Goal: Task Accomplishment & Management: Manage account settings

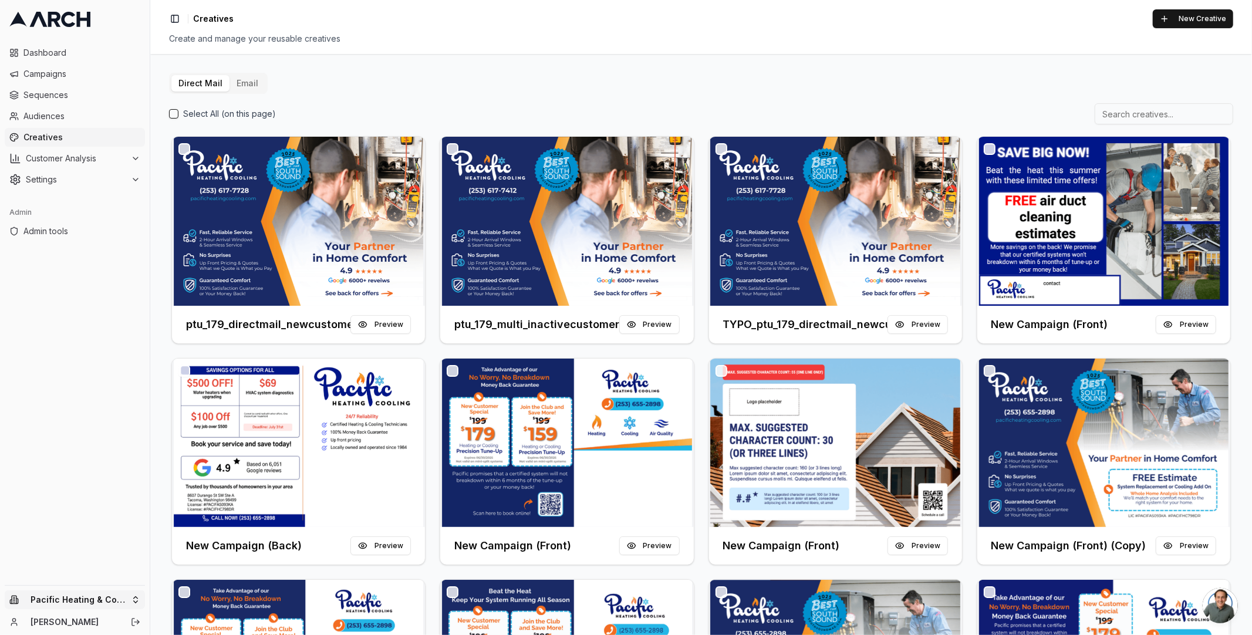
click at [92, 595] on html "Dashboard Campaigns Sequences Audiences Creatives Customer Analysis Settings Ad…" at bounding box center [626, 317] width 1252 height 635
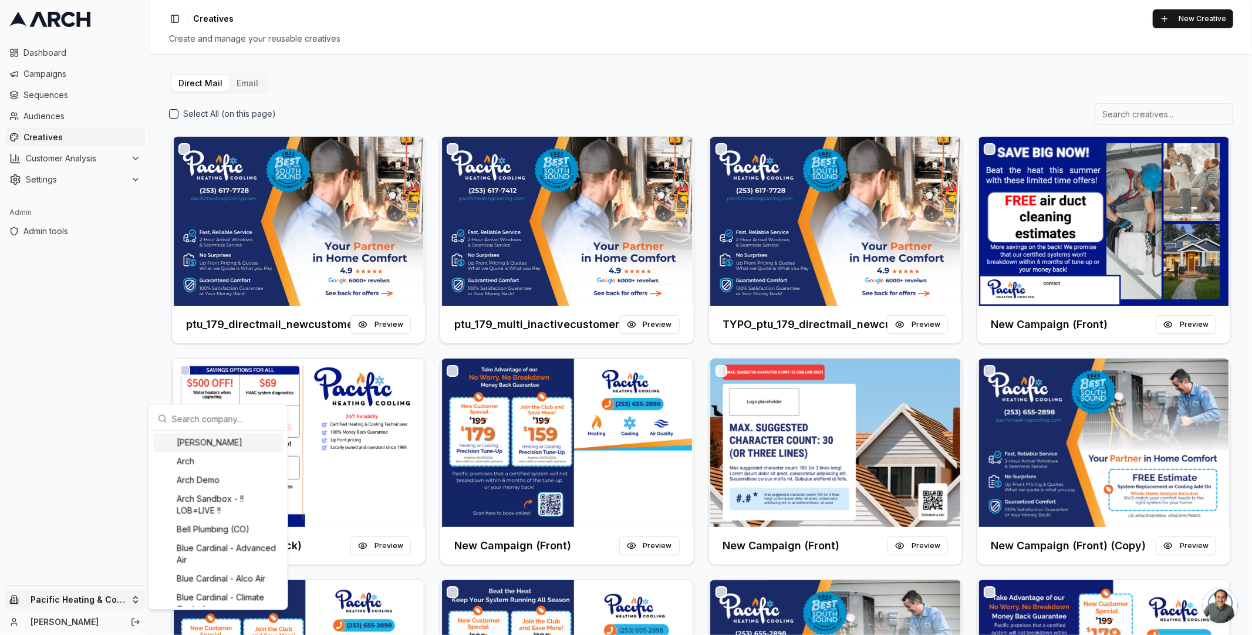
click at [36, 408] on html "Dashboard Campaigns Sequences Audiences Creatives Customer Analysis Settings Ad…" at bounding box center [626, 317] width 1252 height 635
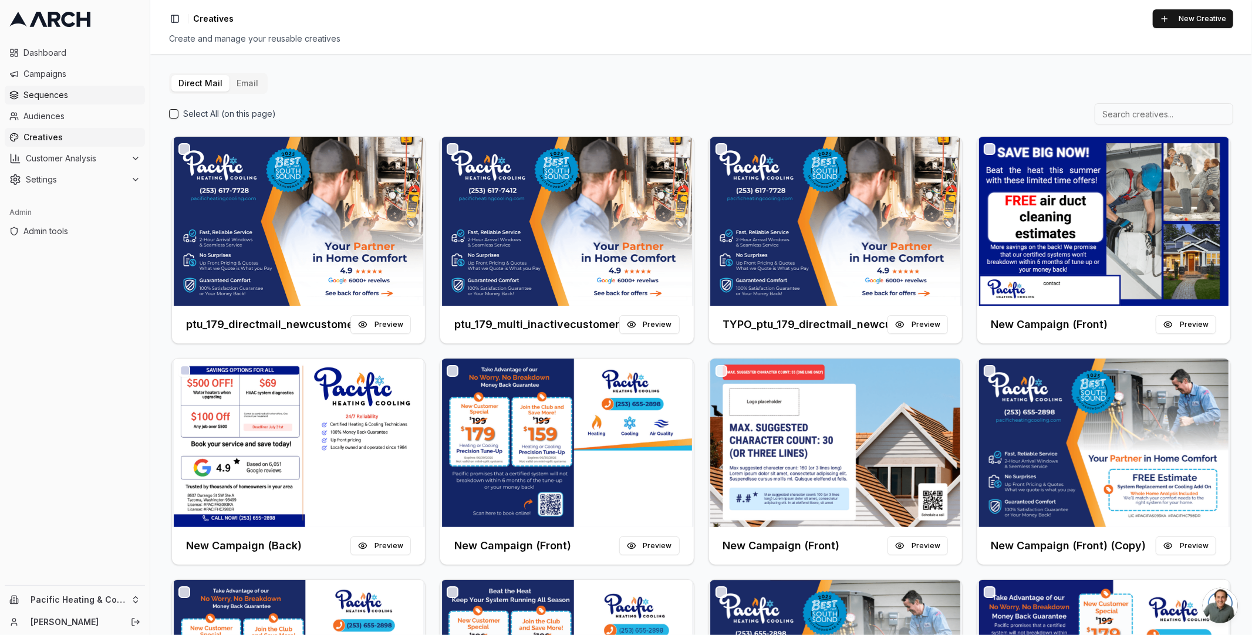
click at [75, 94] on span "Sequences" at bounding box center [81, 95] width 117 height 12
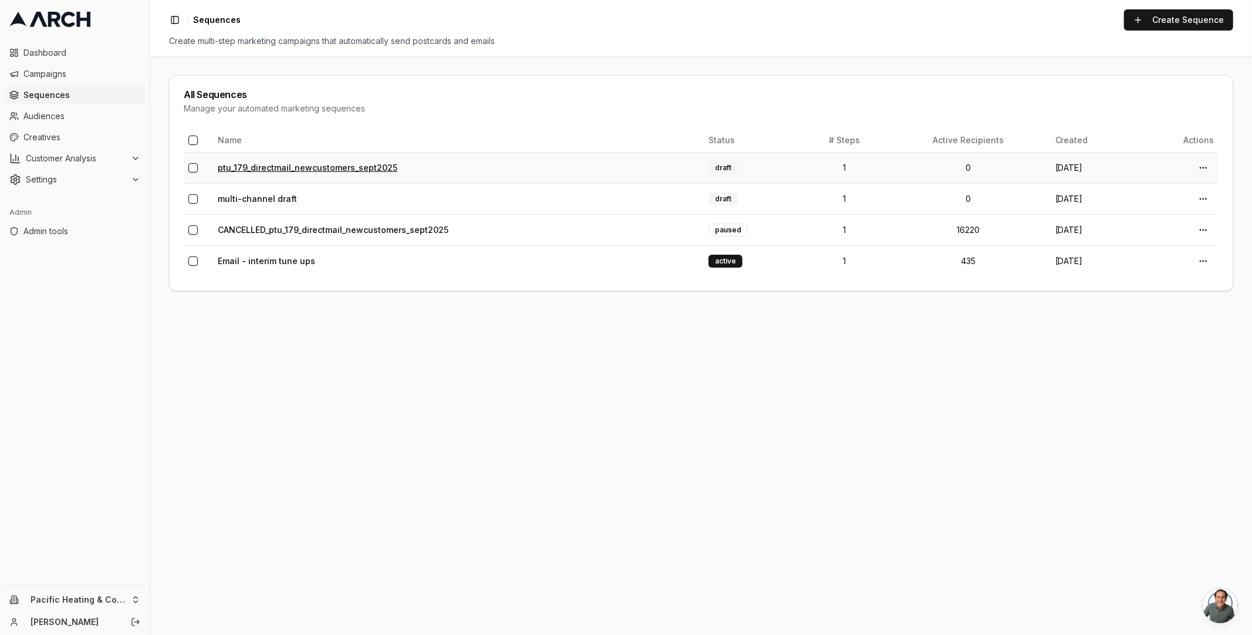
click at [289, 167] on link "ptu_179_directmail_newcustomers_sept2025" at bounding box center [308, 168] width 180 height 10
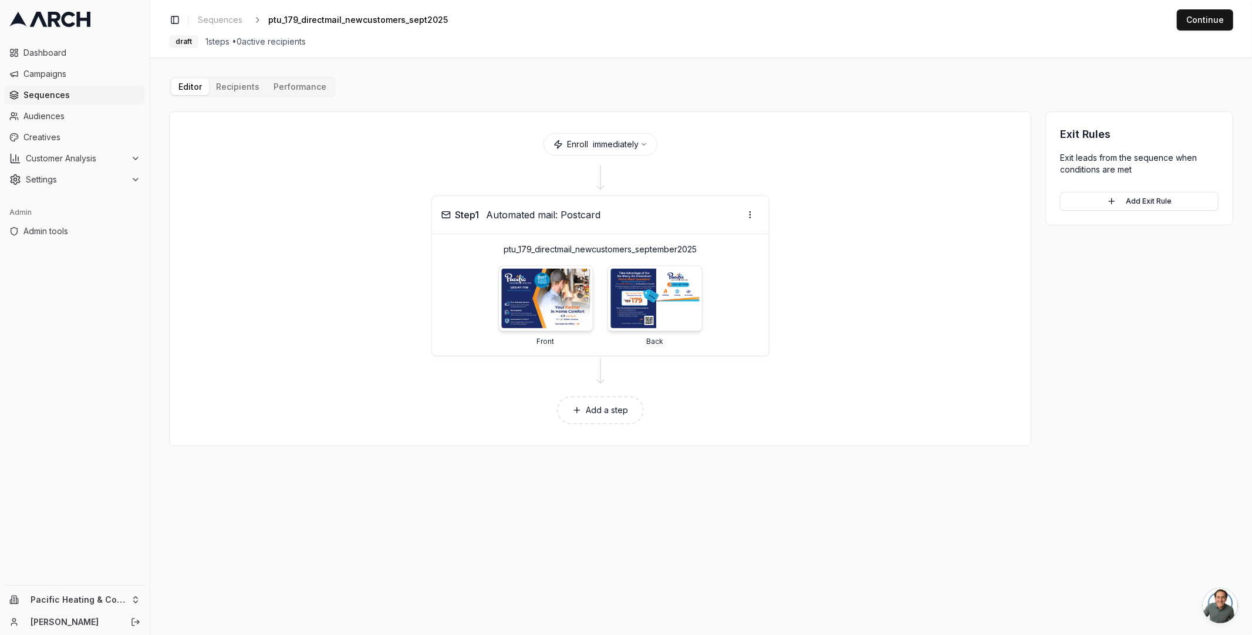
click at [671, 313] on img at bounding box center [654, 299] width 89 height 60
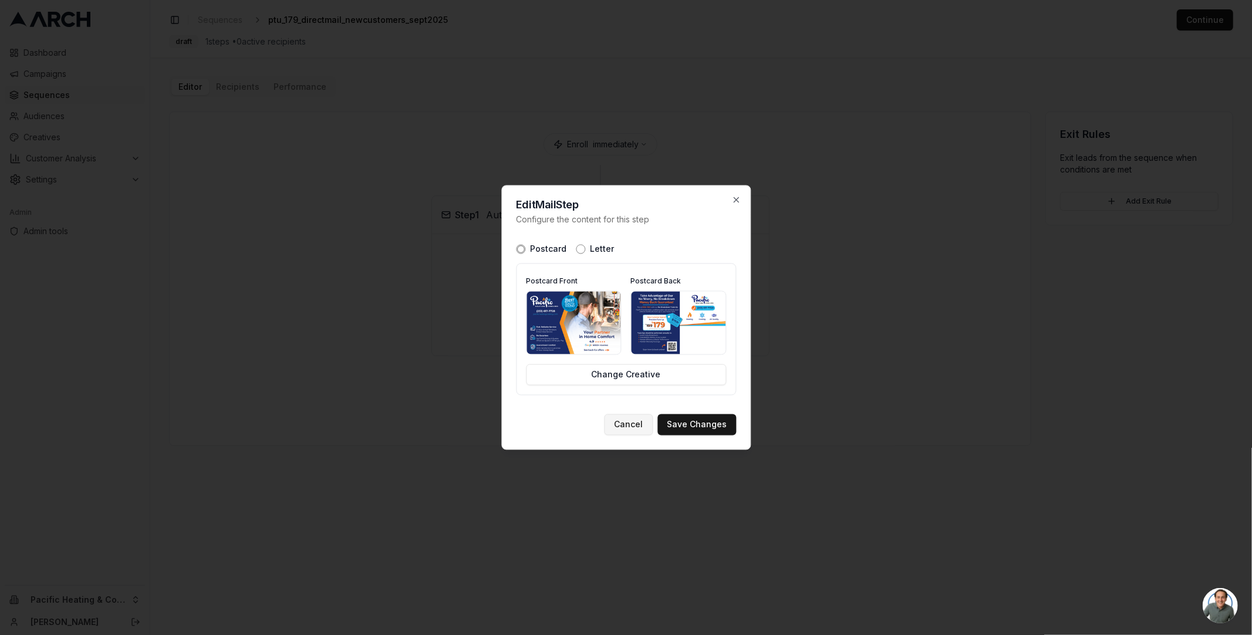
click at [626, 418] on button "Cancel" at bounding box center [628, 424] width 49 height 21
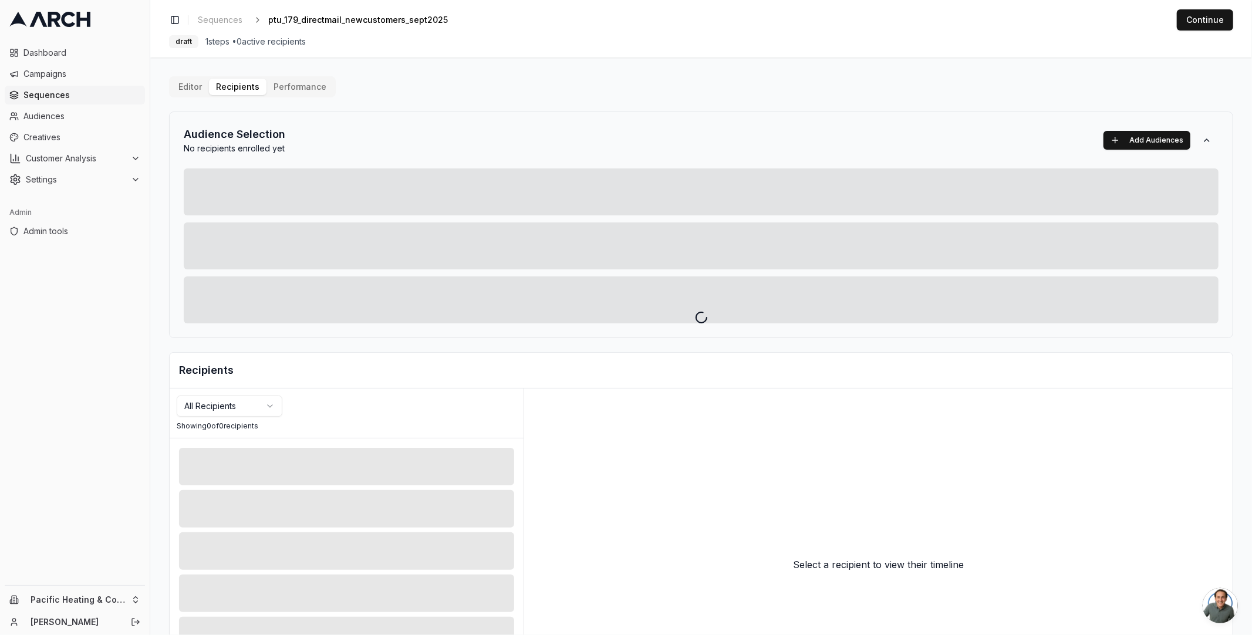
click at [227, 90] on div "Editor Recipients Performance Audience Selection No recipients enrolled yet Add…" at bounding box center [701, 408] width 1064 height 665
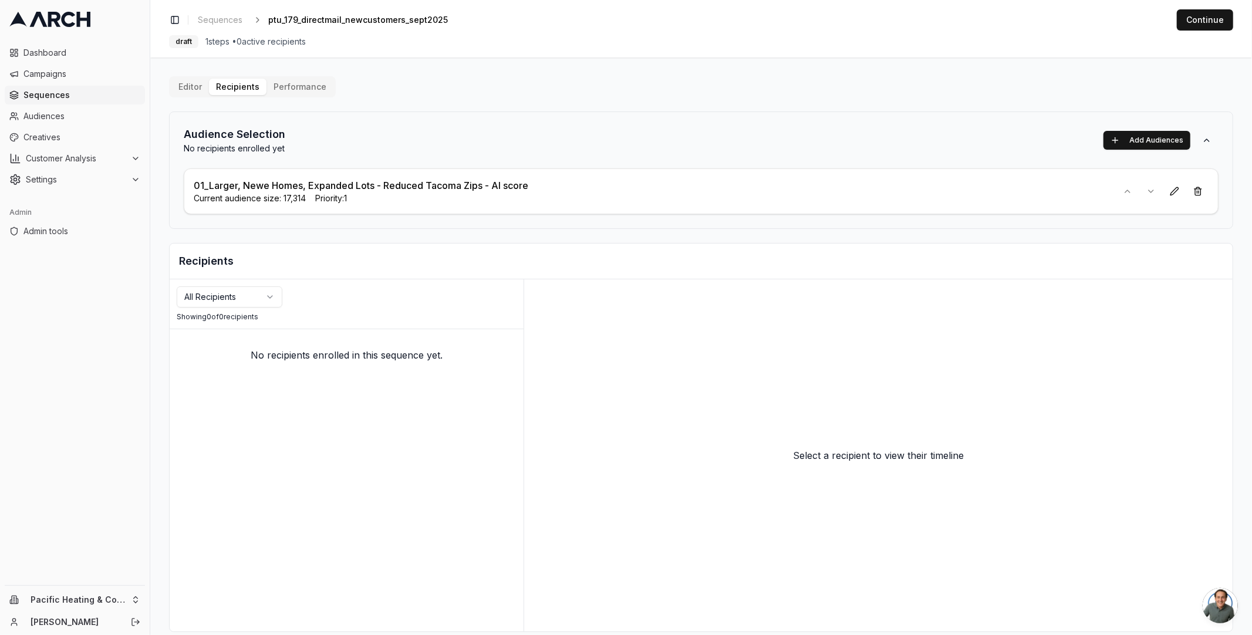
drag, startPoint x: 222, startPoint y: 86, endPoint x: 190, endPoint y: 85, distance: 32.9
click at [211, 25] on span "Sequences" at bounding box center [220, 20] width 45 height 12
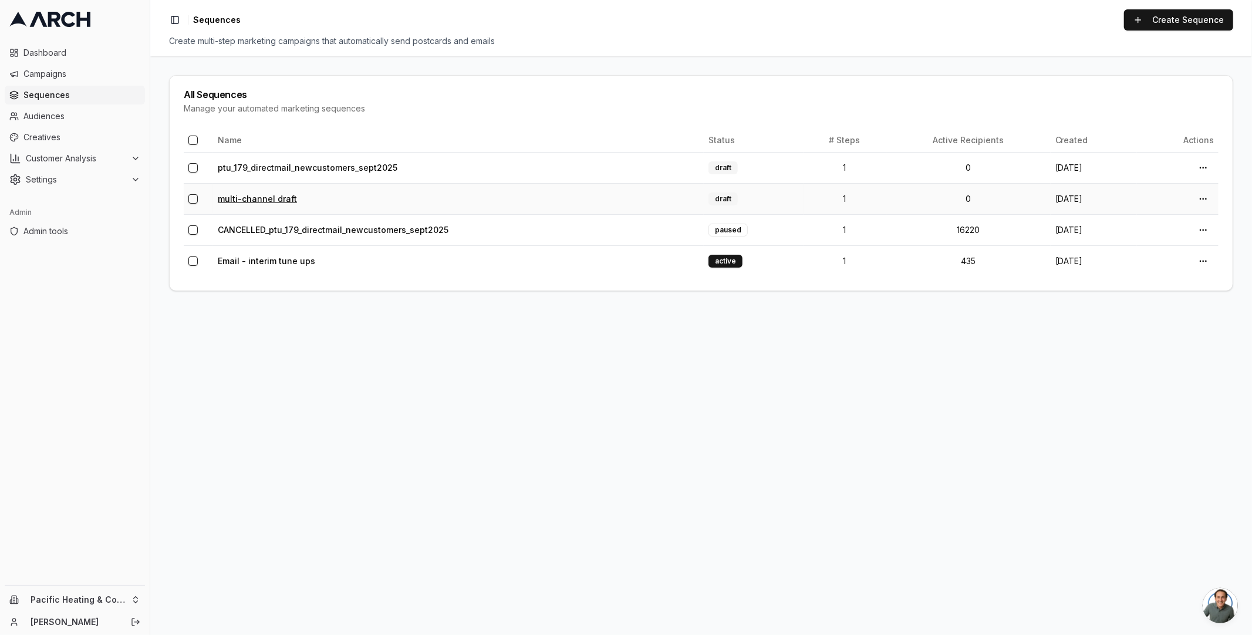
click at [272, 200] on link "multi-channel draft" at bounding box center [257, 199] width 79 height 10
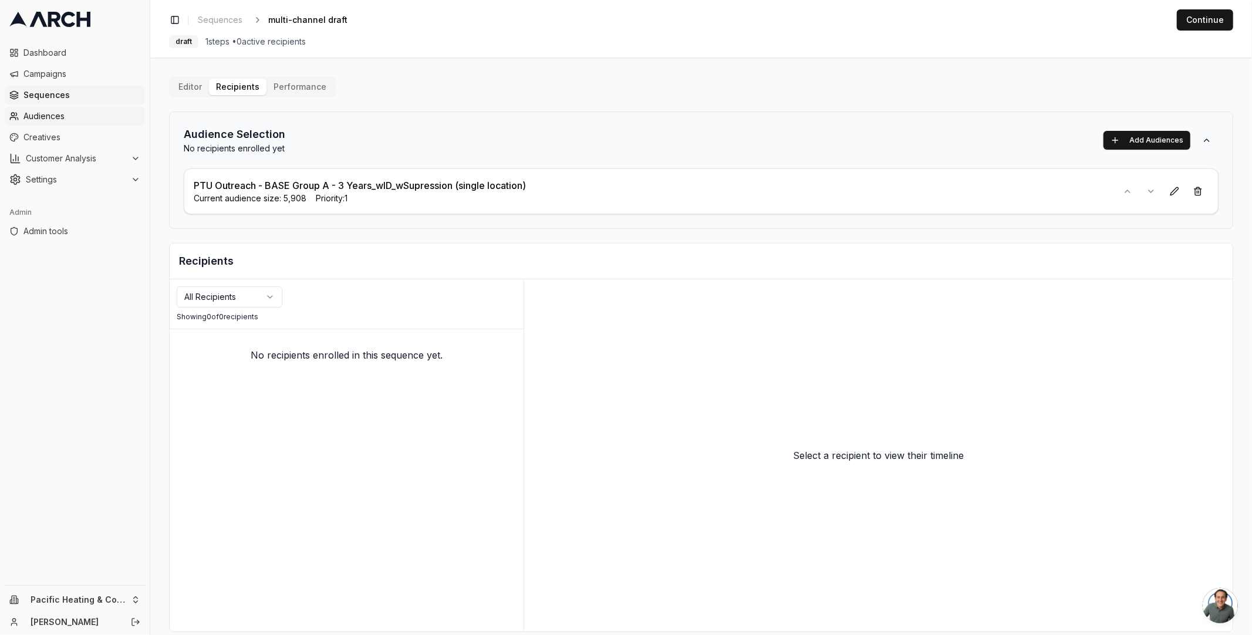
click at [71, 116] on span "Audiences" at bounding box center [81, 116] width 117 height 12
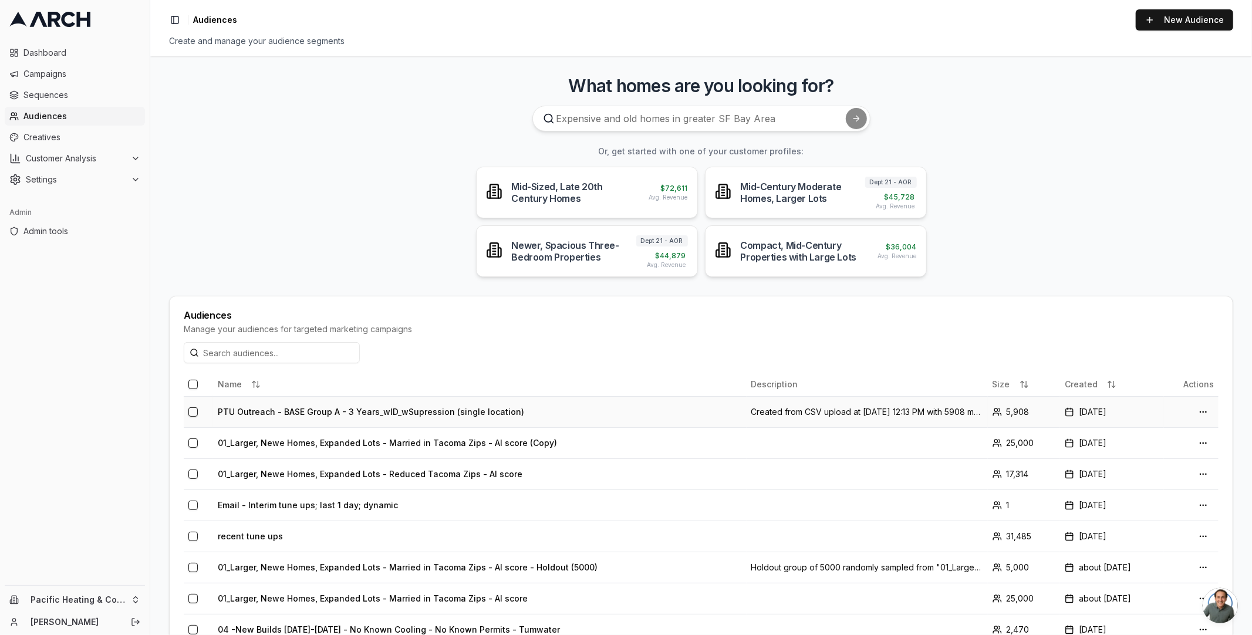
click at [319, 412] on td "PTU Outreach - BASE Group A - 3 Years_wID_wSupression (single location)" at bounding box center [479, 411] width 533 height 31
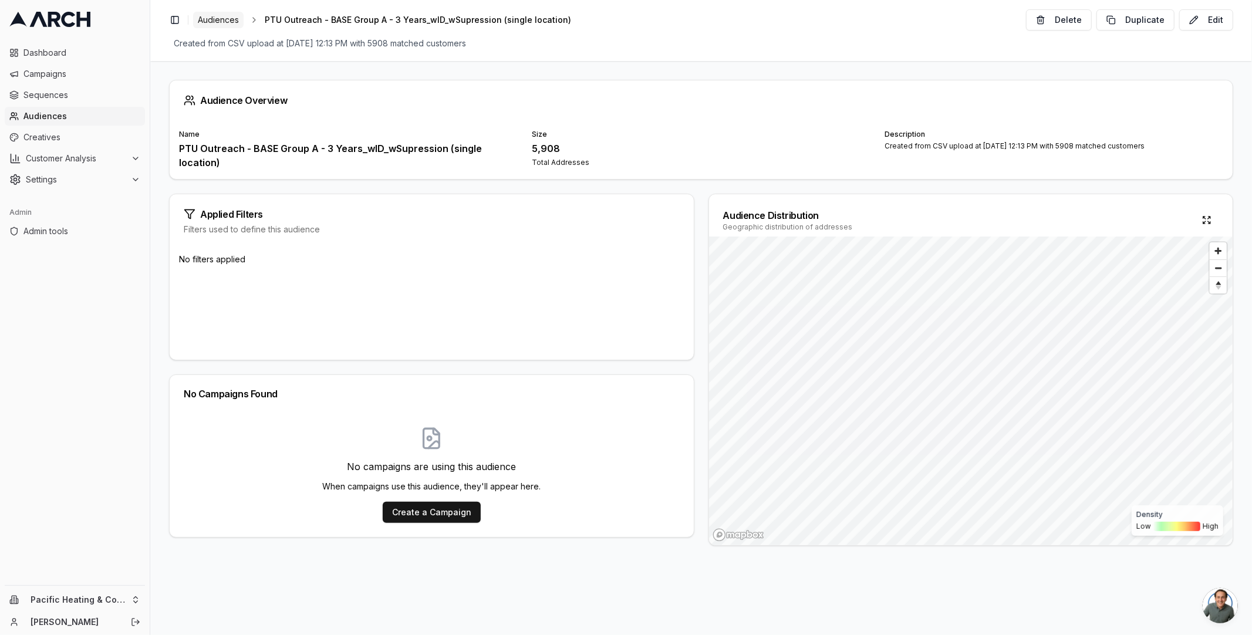
click at [210, 23] on span "Audiences" at bounding box center [218, 20] width 41 height 12
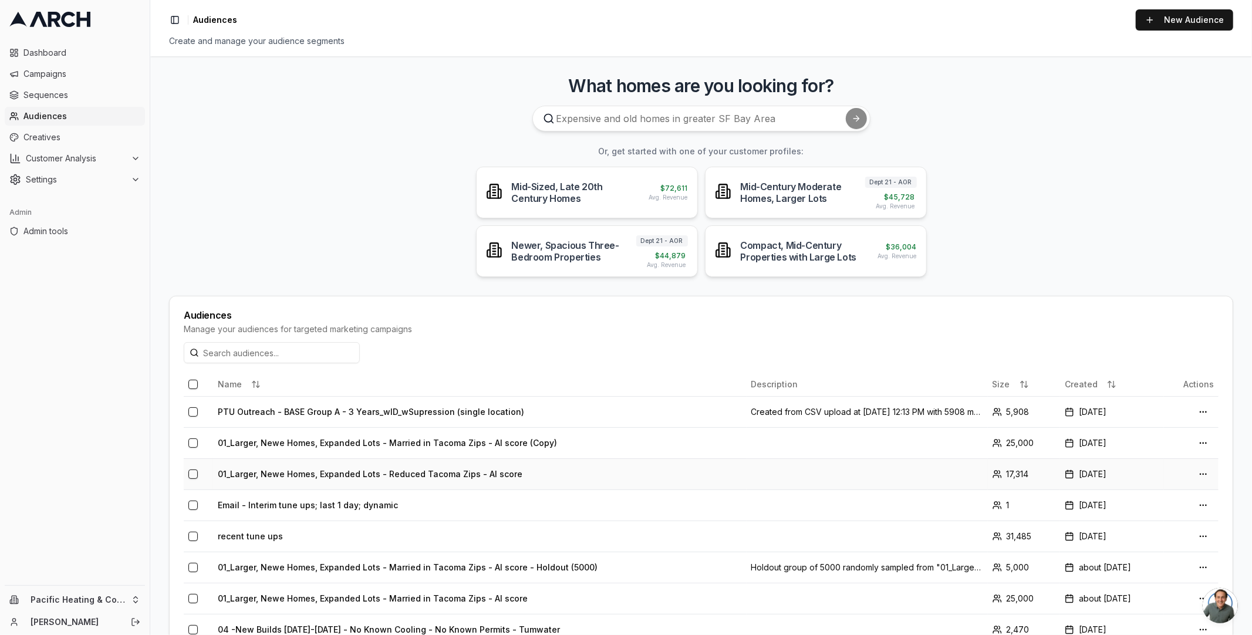
click at [293, 475] on td "01_Larger, Newe Homes, Expanded Lots - Reduced Tacoma Zips - AI score" at bounding box center [479, 473] width 533 height 31
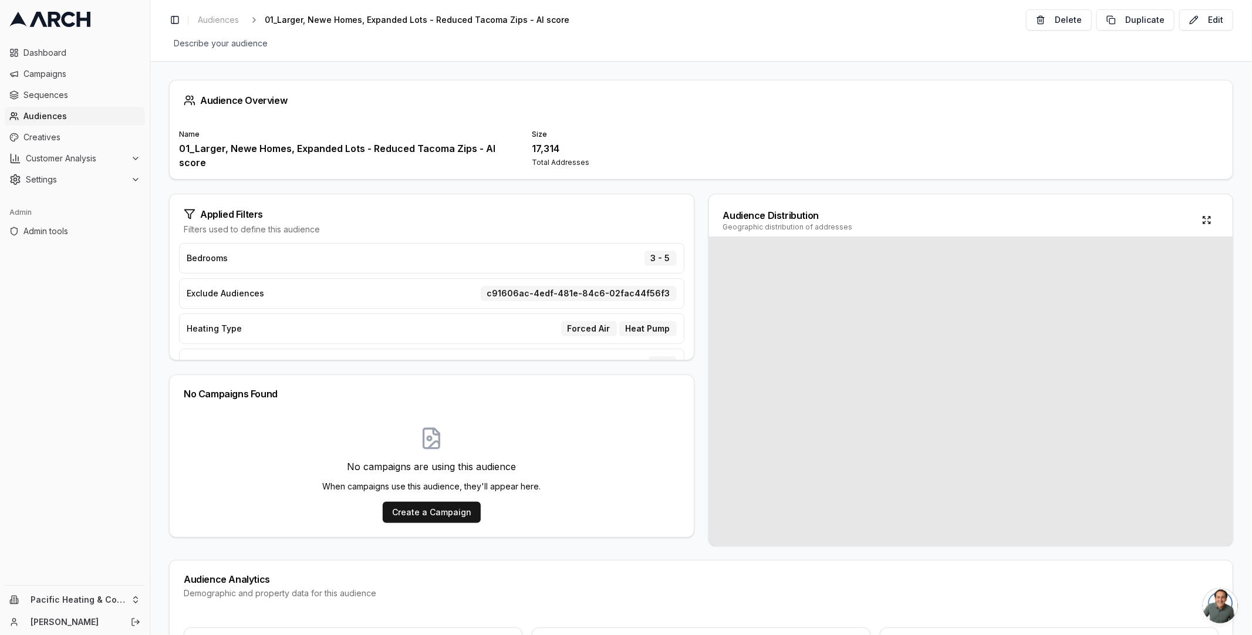
scroll to position [47, 0]
drag, startPoint x: 497, startPoint y: 285, endPoint x: 667, endPoint y: 277, distance: 169.8
click at [673, 287] on div "Exclude Audiences c91606ac-4edf-481e-84c6-02fac44f56f3" at bounding box center [431, 290] width 505 height 31
copy div "c91606ac-4edf-481e-84c6-02fac44f56f3"
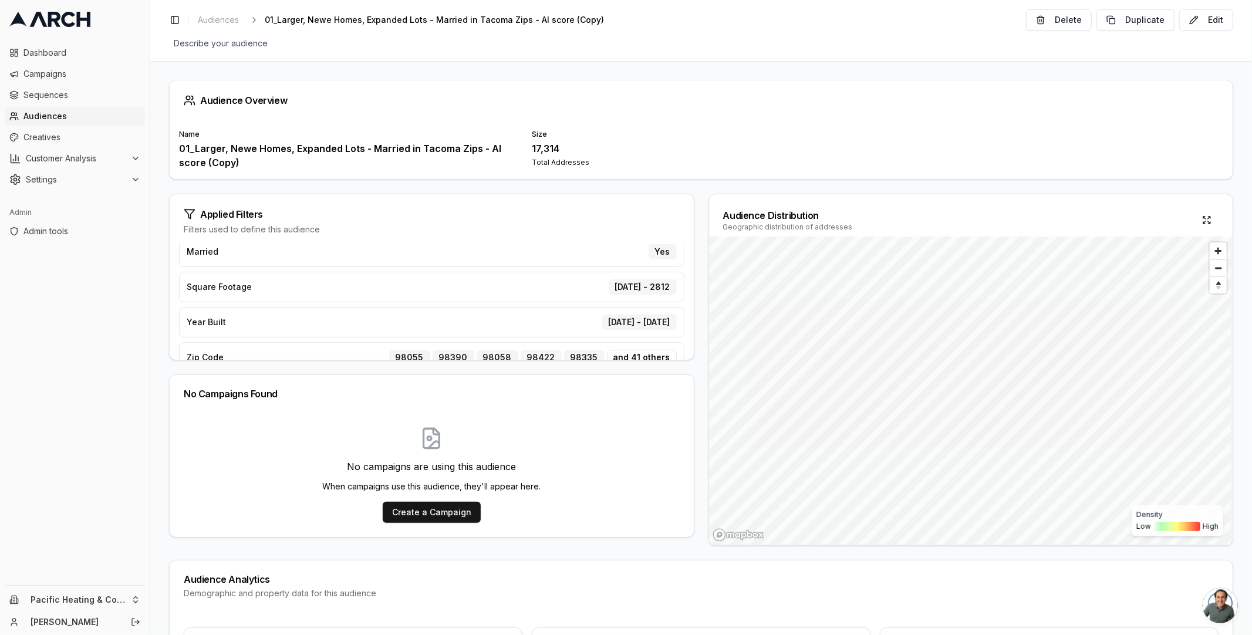
scroll to position [170, 0]
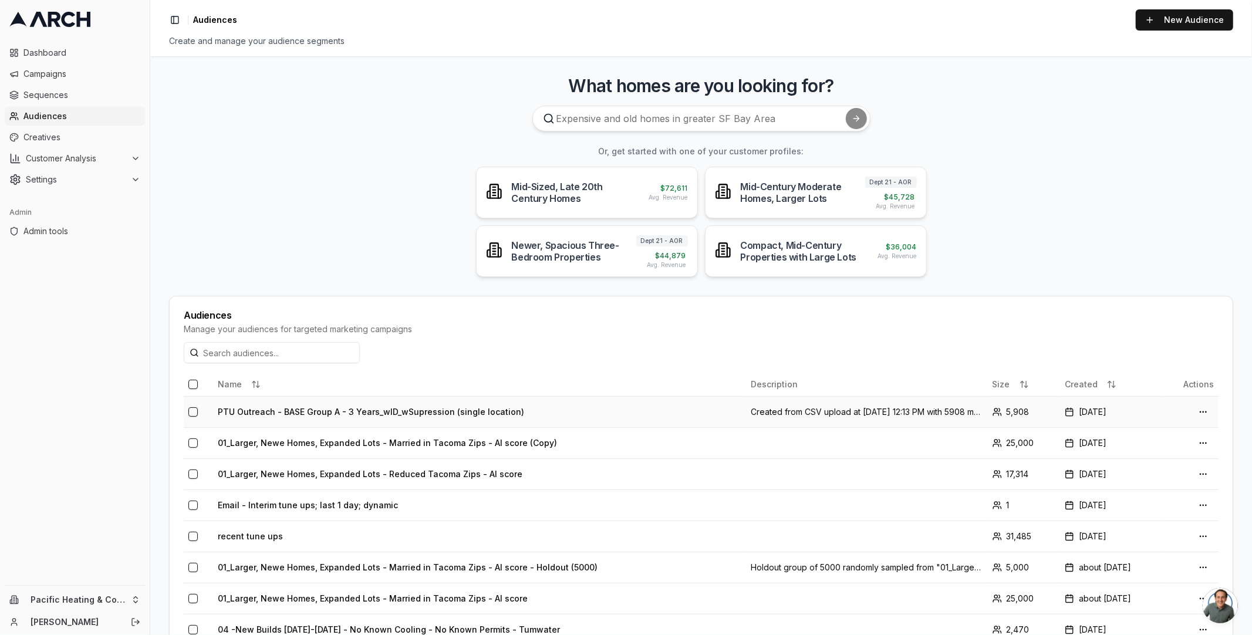
click at [330, 410] on td "PTU Outreach - BASE Group A - 3 Years_wID_wSupression (single location)" at bounding box center [479, 411] width 533 height 31
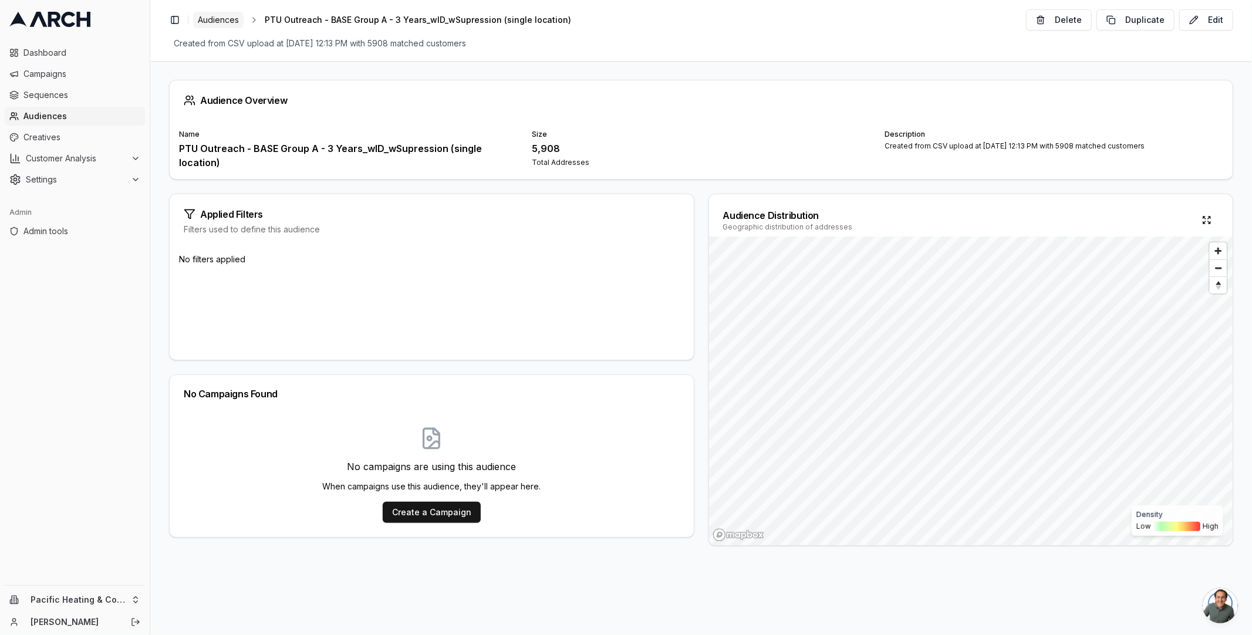
click at [215, 16] on span "Audiences" at bounding box center [218, 20] width 41 height 12
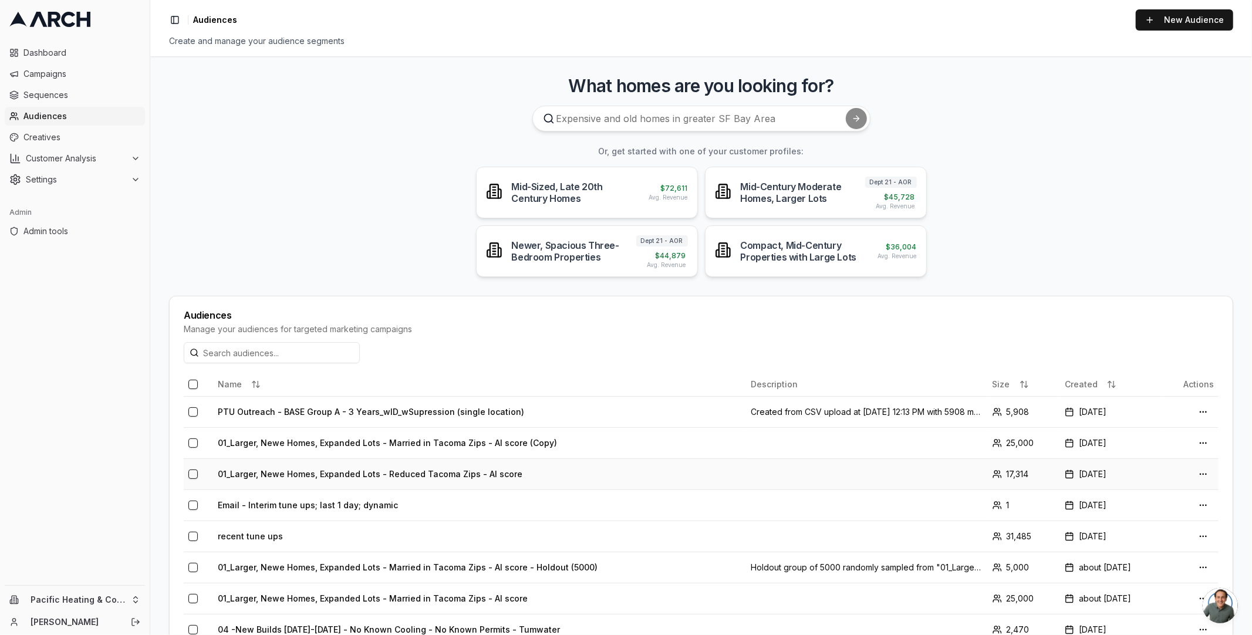
click at [264, 474] on td "01_Larger, Newe Homes, Expanded Lots - Reduced Tacoma Zips - AI score" at bounding box center [479, 473] width 533 height 31
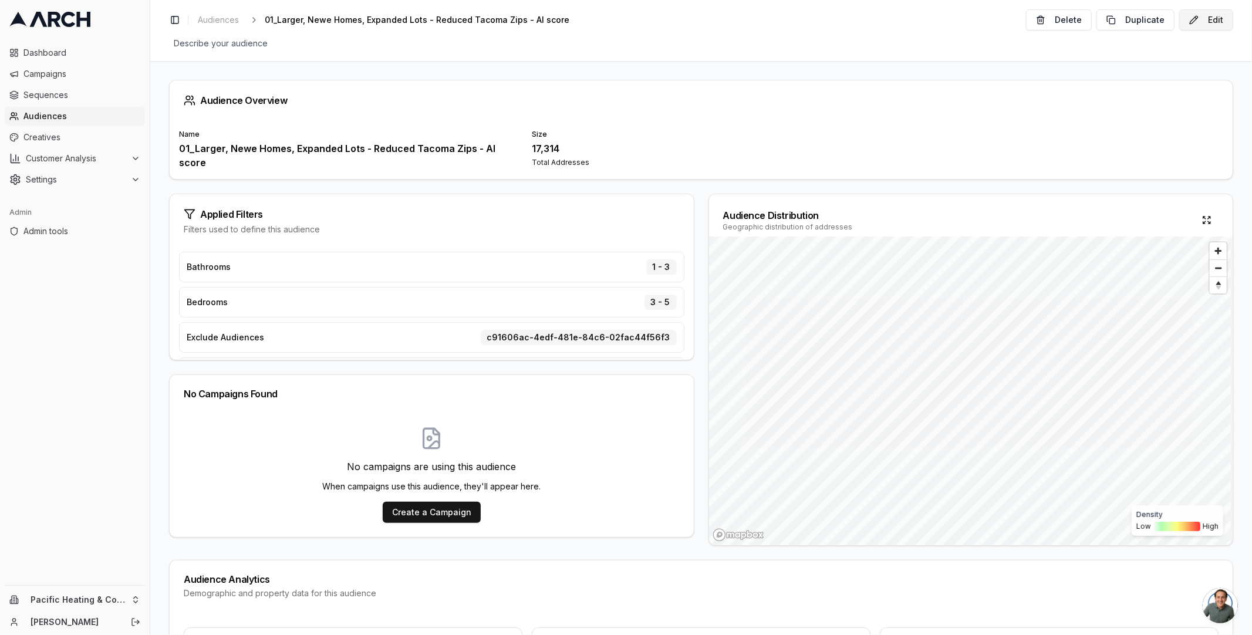
click at [1213, 18] on button "Edit" at bounding box center [1206, 19] width 54 height 21
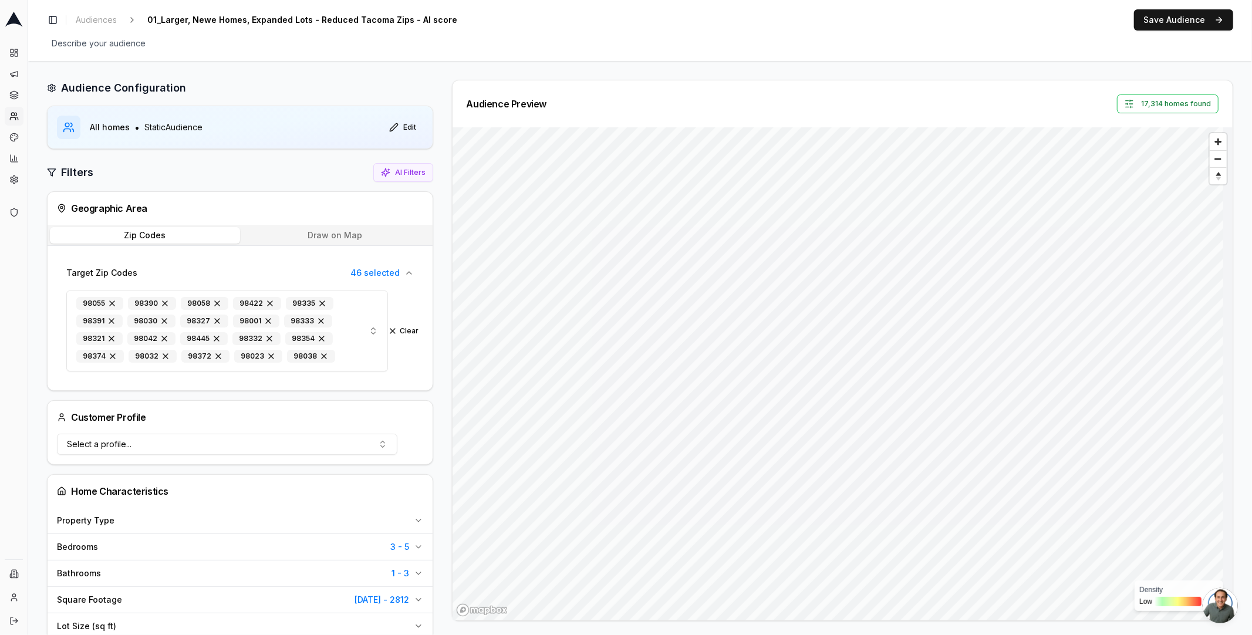
scroll to position [585, 0]
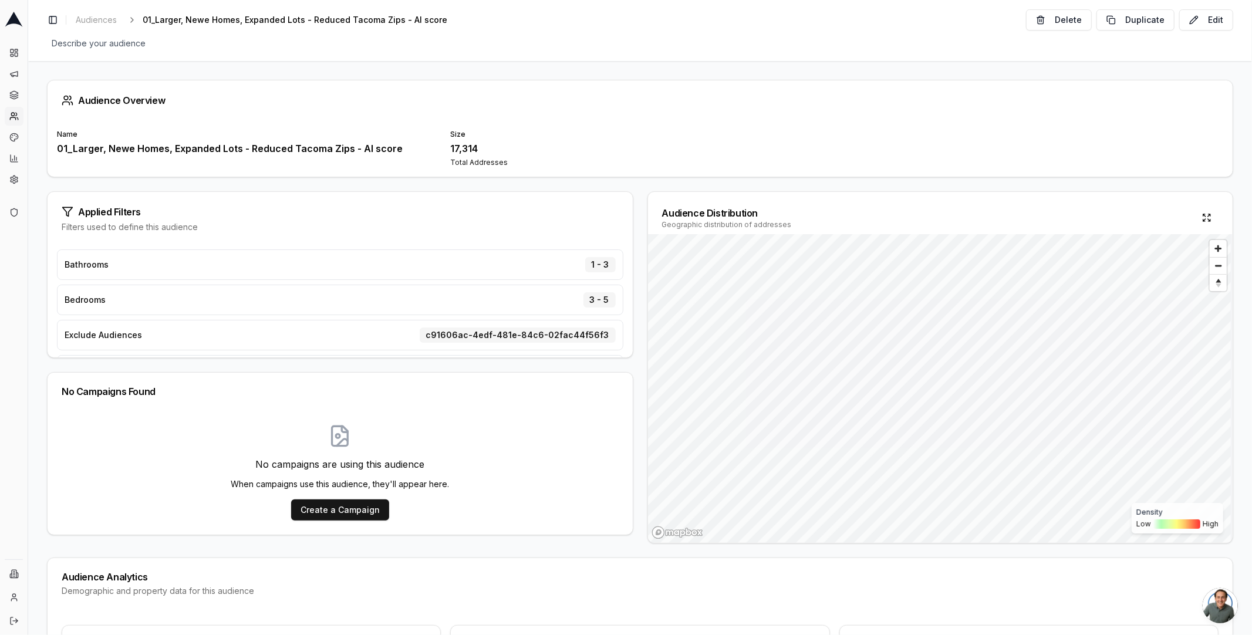
click at [487, 190] on div "Audience Overview Name 01_Larger, Newe Homes, Expanded Lots - Reduced Tacoma Zi…" at bounding box center [640, 348] width 1224 height 574
click at [1201, 22] on button "Edit" at bounding box center [1206, 19] width 54 height 21
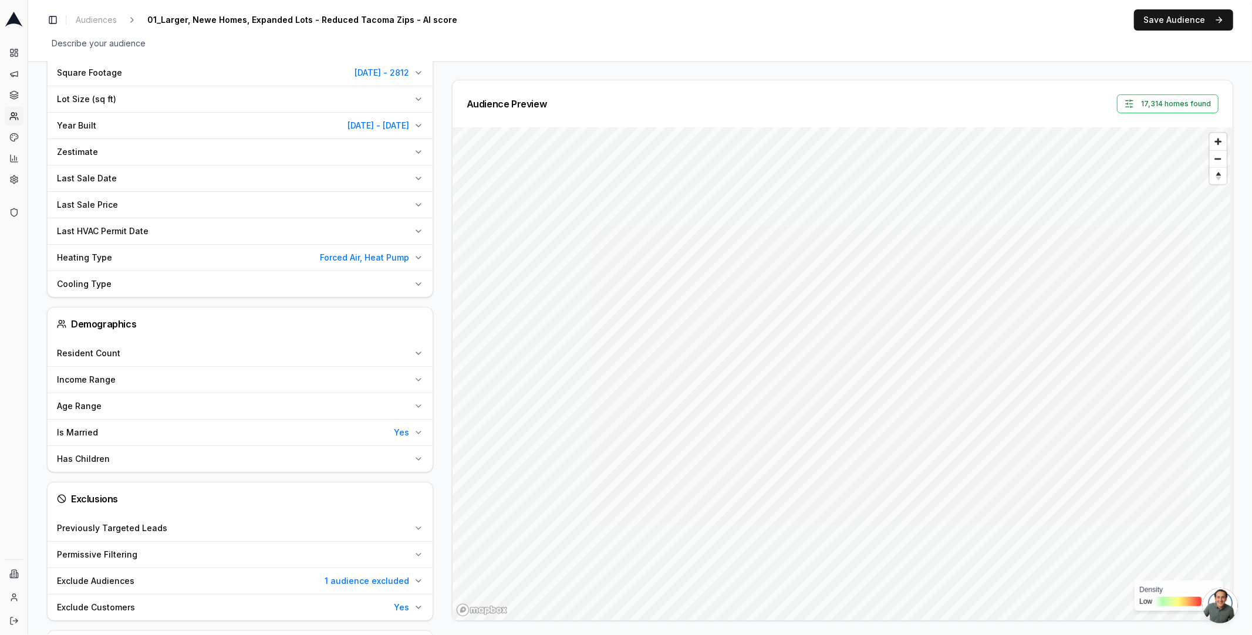
scroll to position [585, 0]
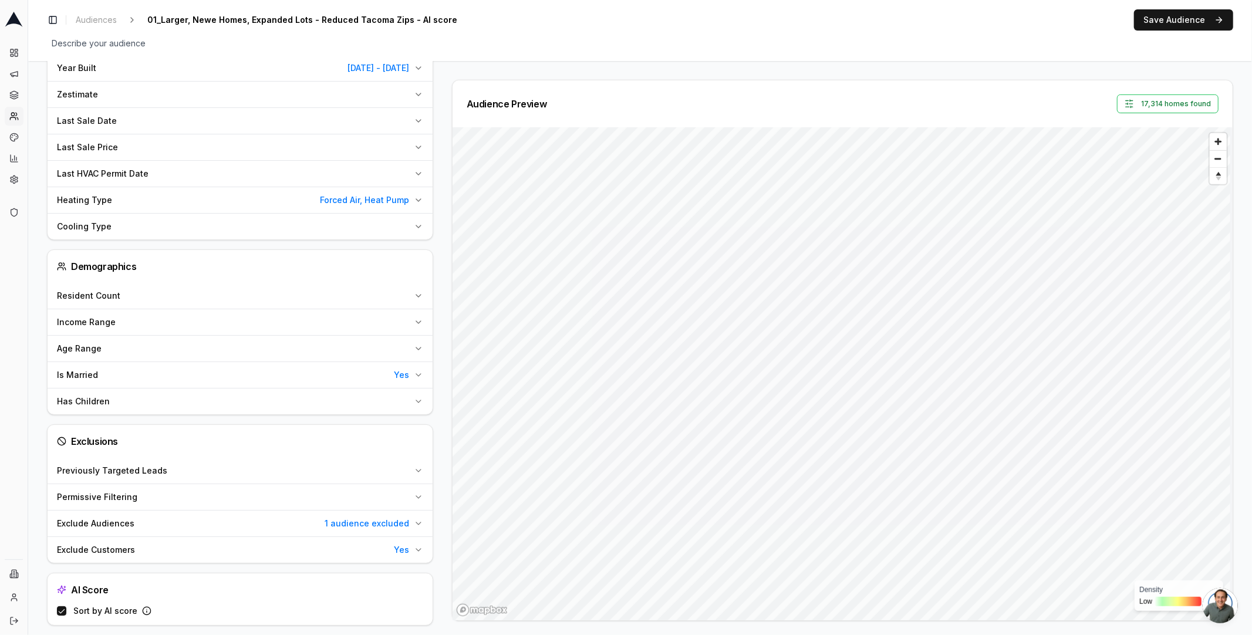
drag, startPoint x: 57, startPoint y: 542, endPoint x: 153, endPoint y: 546, distance: 95.7
click at [181, 555] on div "Exclusions Previously Targeted Leads Permissive Filtering Exclude Audiences 1 a…" at bounding box center [240, 493] width 386 height 139
click at [121, 544] on span "Exclude Customers" at bounding box center [96, 550] width 78 height 12
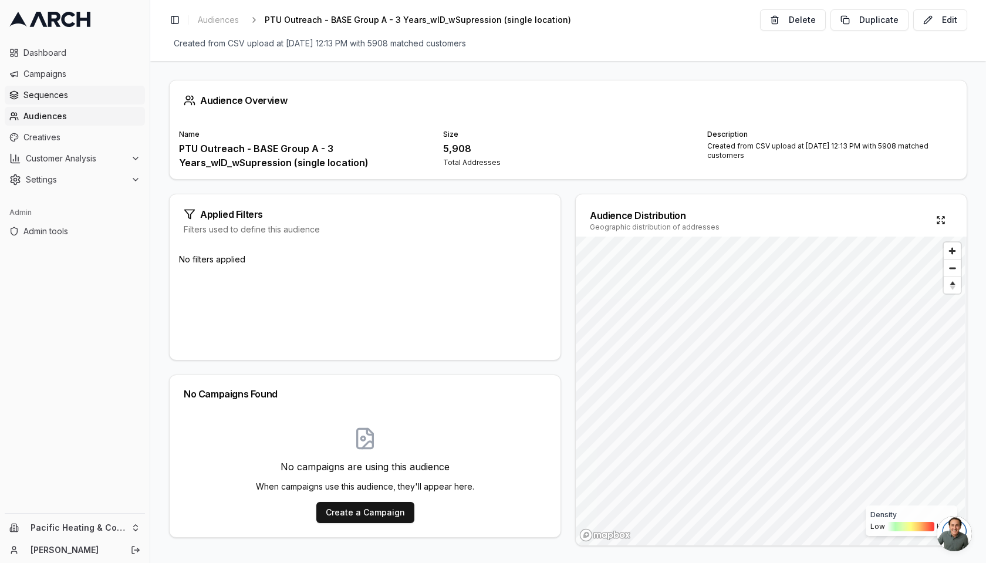
click at [45, 99] on span "Sequences" at bounding box center [81, 95] width 117 height 12
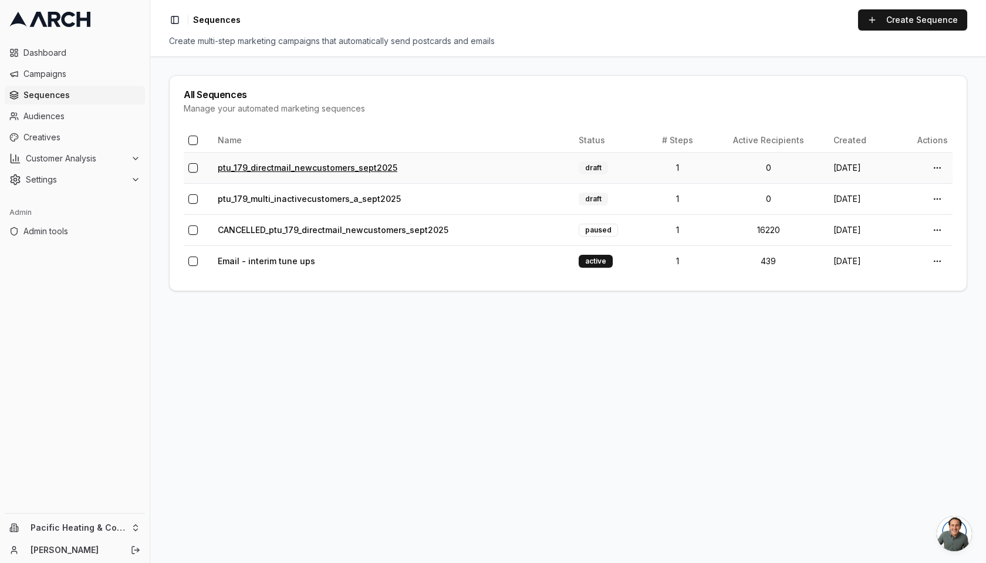
click at [297, 164] on link "ptu_179_directmail_newcustomers_sept2025" at bounding box center [308, 168] width 180 height 10
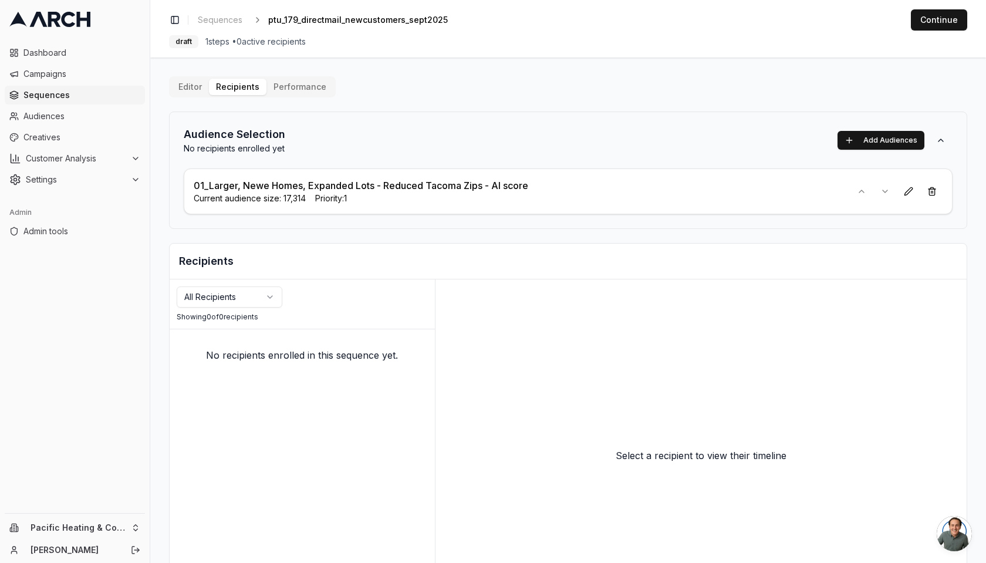
click at [179, 97] on div "Editor Recipients Performance Audience Selection No recipients enrolled yet Add…" at bounding box center [568, 354] width 798 height 556
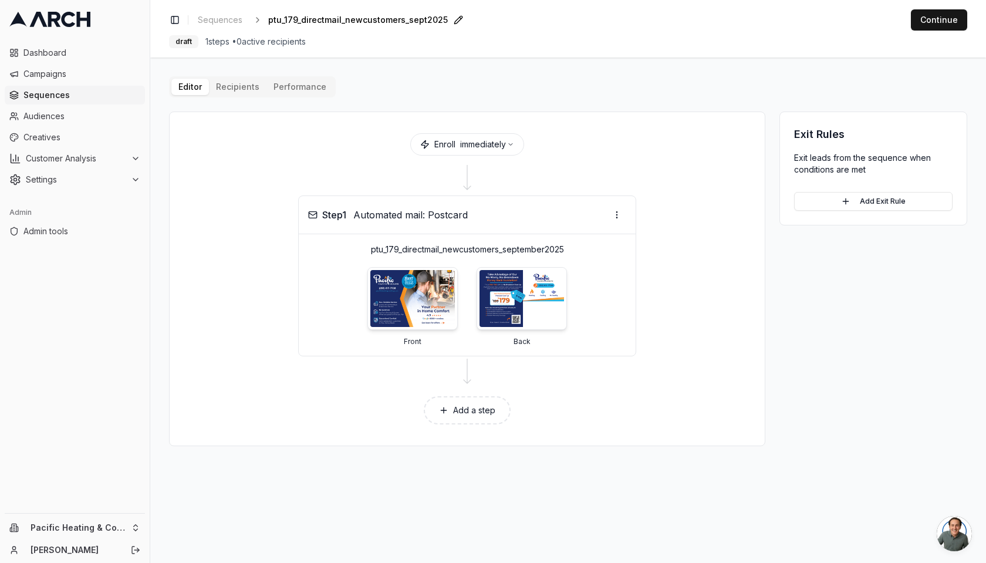
click at [321, 23] on span "ptu_179_directmail_newcustomers_sept2025" at bounding box center [358, 20] width 180 height 12
click at [239, 85] on div "Editor Recipients Performance Enroll immediately Step 1 Automated mail: Postcar…" at bounding box center [568, 261] width 798 height 370
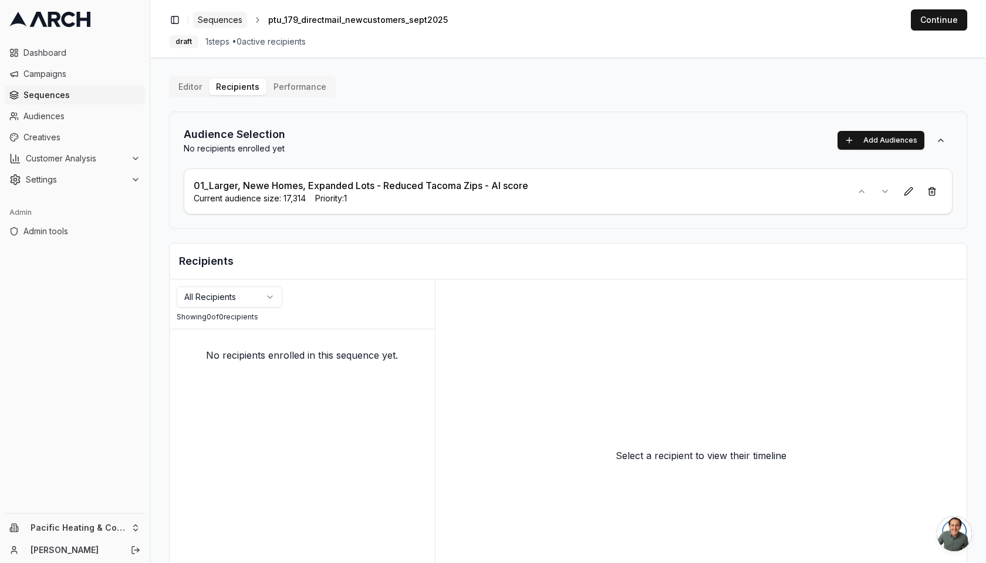
click at [207, 13] on link "Sequences" at bounding box center [220, 20] width 54 height 16
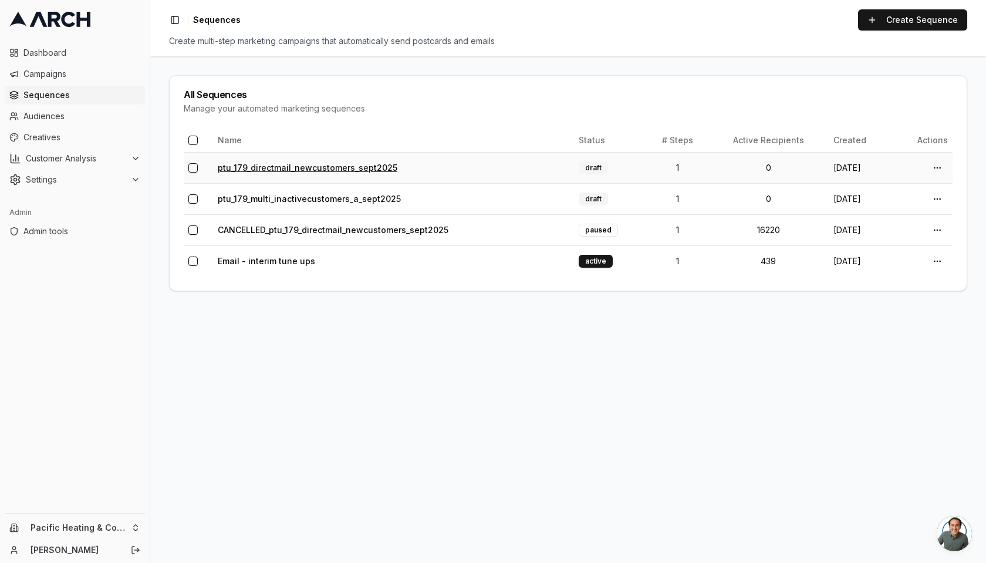
click at [312, 166] on link "ptu_179_directmail_newcustomers_sept2025" at bounding box center [308, 168] width 180 height 10
click at [262, 197] on link "ptu_179_multi_inactivecustomers_a_sept2025" at bounding box center [309, 199] width 183 height 10
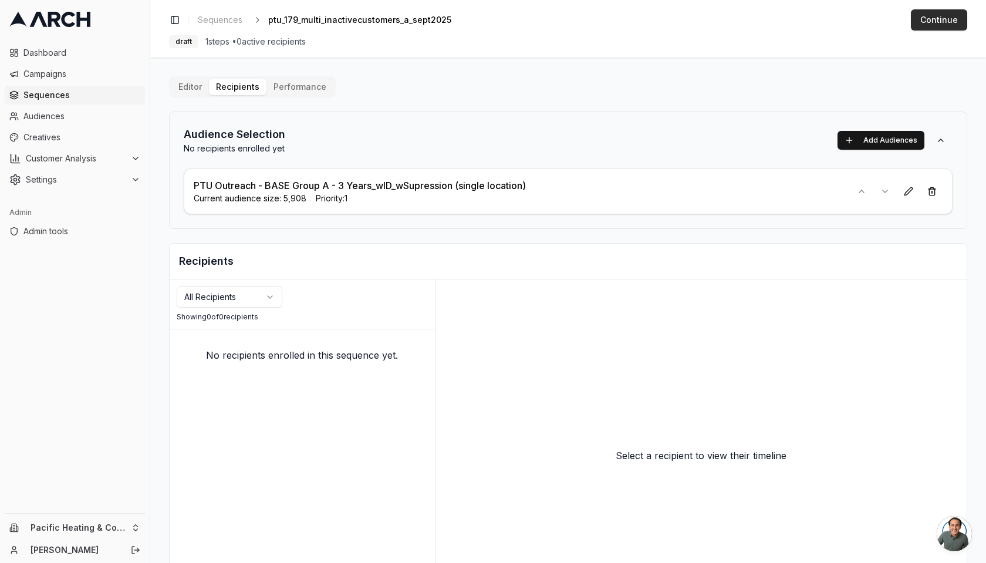
click at [930, 22] on button "Continue" at bounding box center [939, 19] width 56 height 21
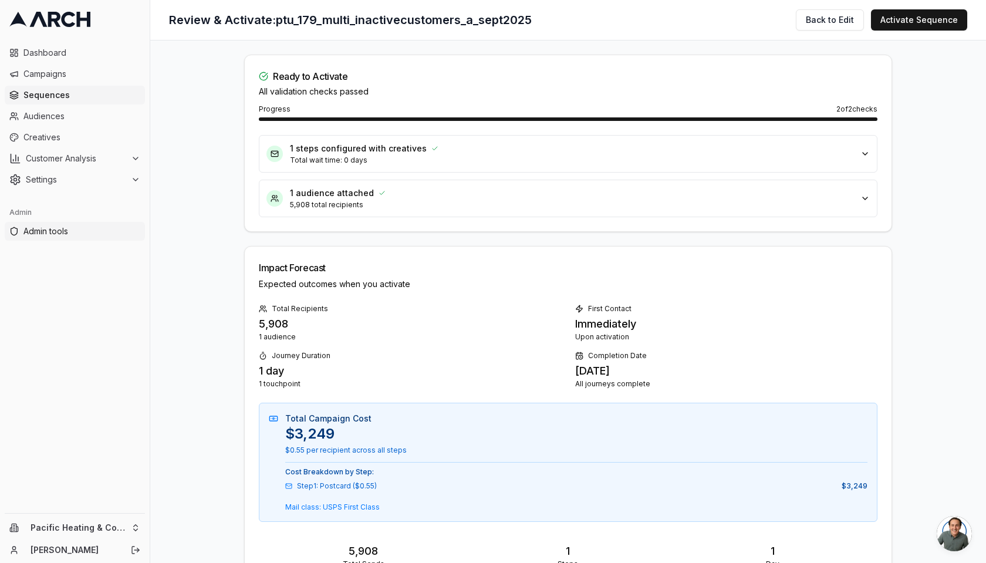
click at [73, 232] on span "Admin tools" at bounding box center [81, 231] width 117 height 12
click at [899, 18] on button "Activate Sequence" at bounding box center [919, 19] width 96 height 21
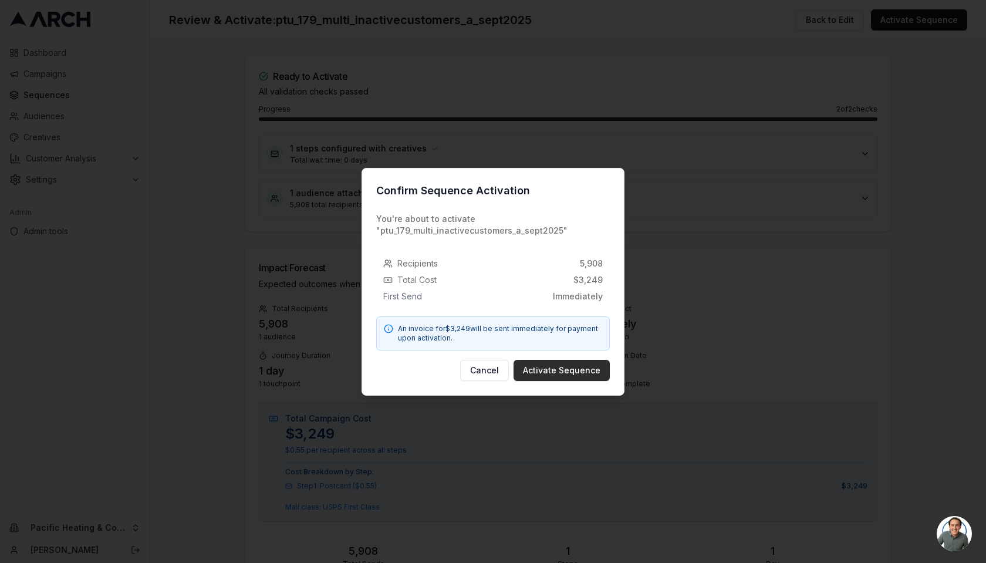
click at [560, 366] on button "Activate Sequence" at bounding box center [562, 370] width 96 height 21
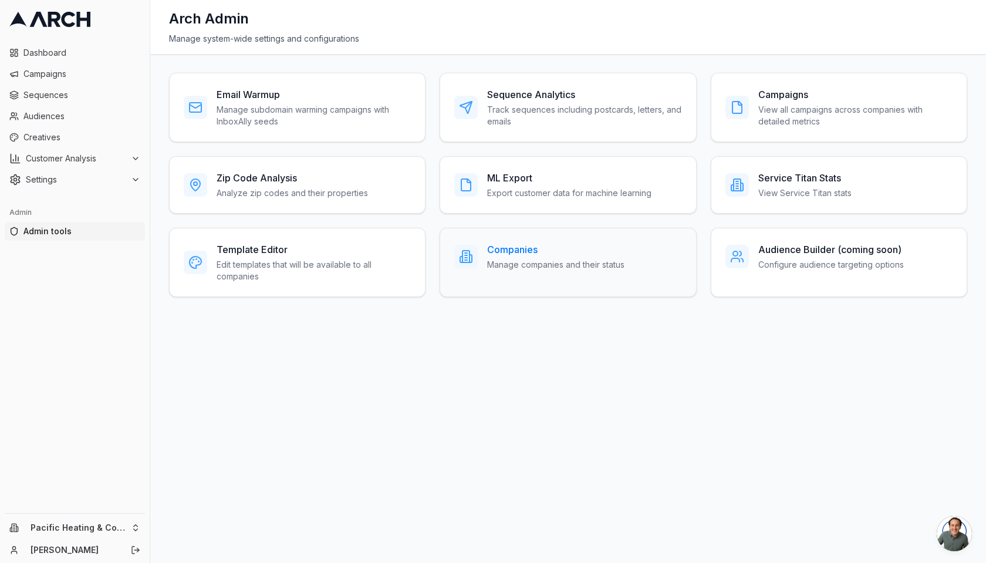
click at [534, 261] on p "Manage companies and their status" at bounding box center [555, 265] width 137 height 12
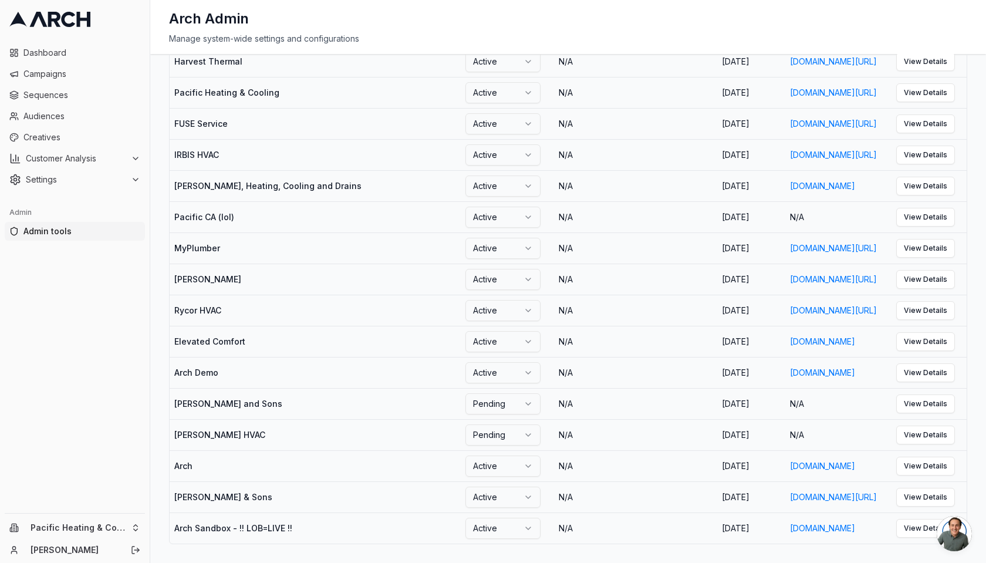
scroll to position [1923, 0]
click at [940, 208] on link "View Details" at bounding box center [925, 217] width 59 height 19
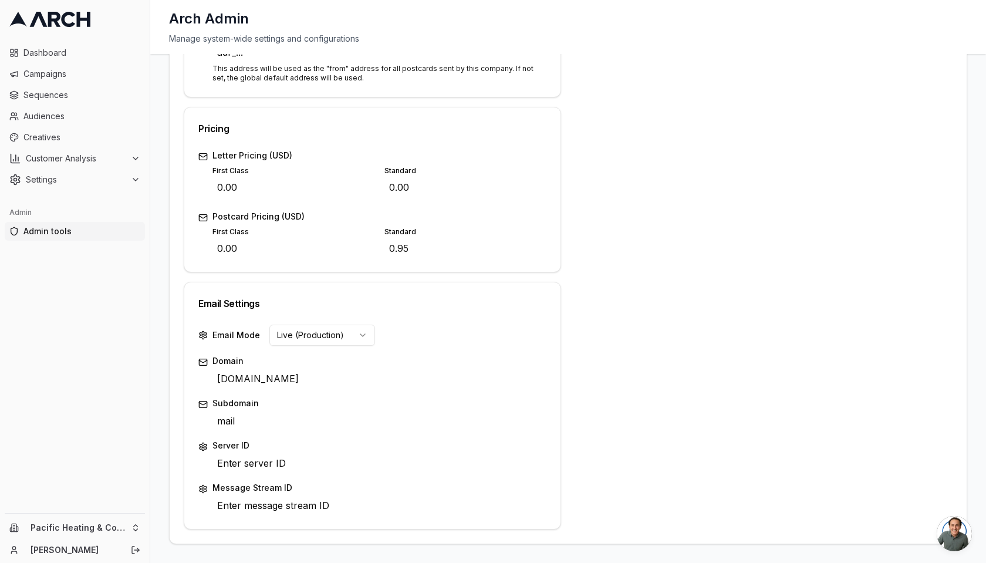
scroll to position [19, 0]
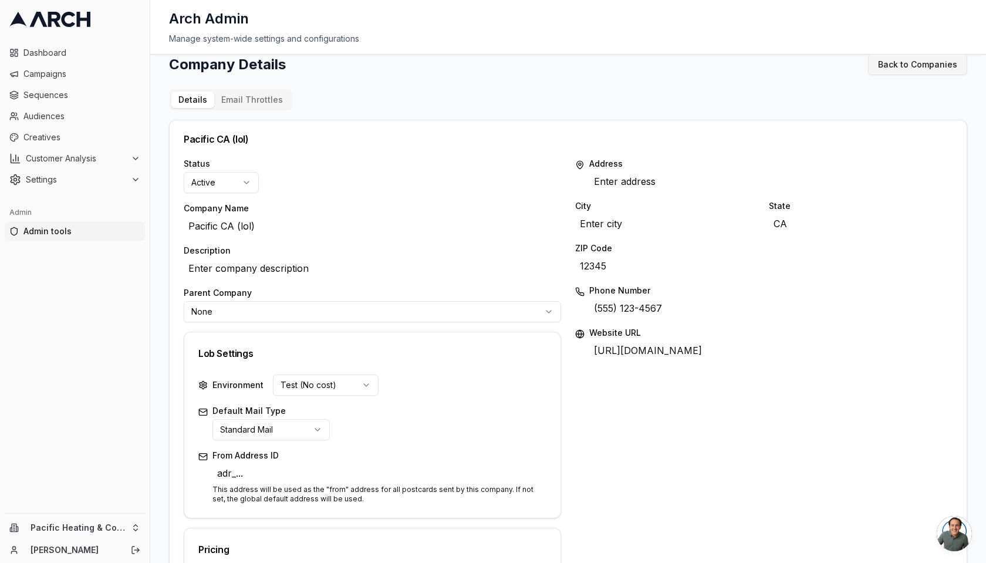
click at [920, 64] on link "Back to Companies" at bounding box center [917, 64] width 99 height 21
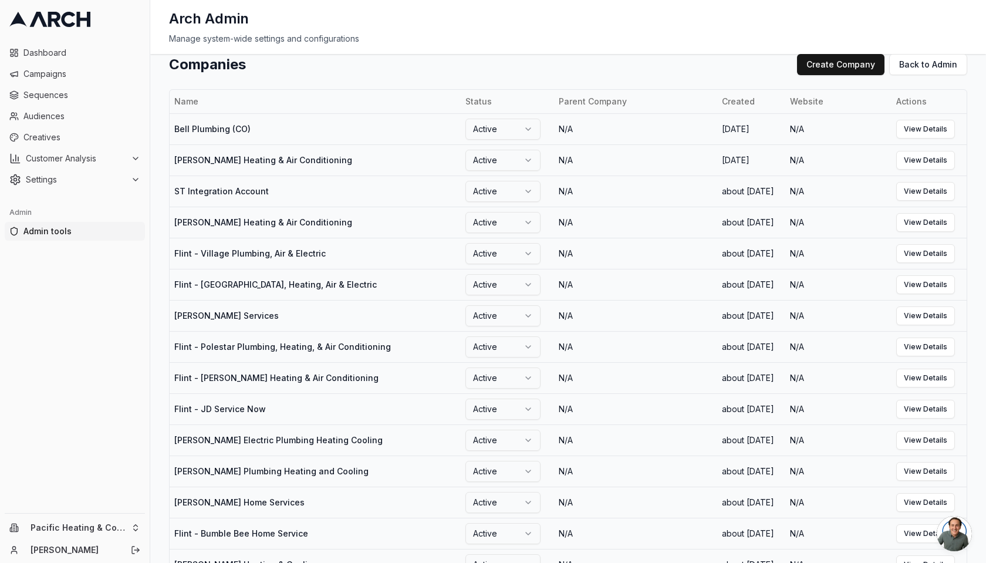
scroll to position [1595, 0]
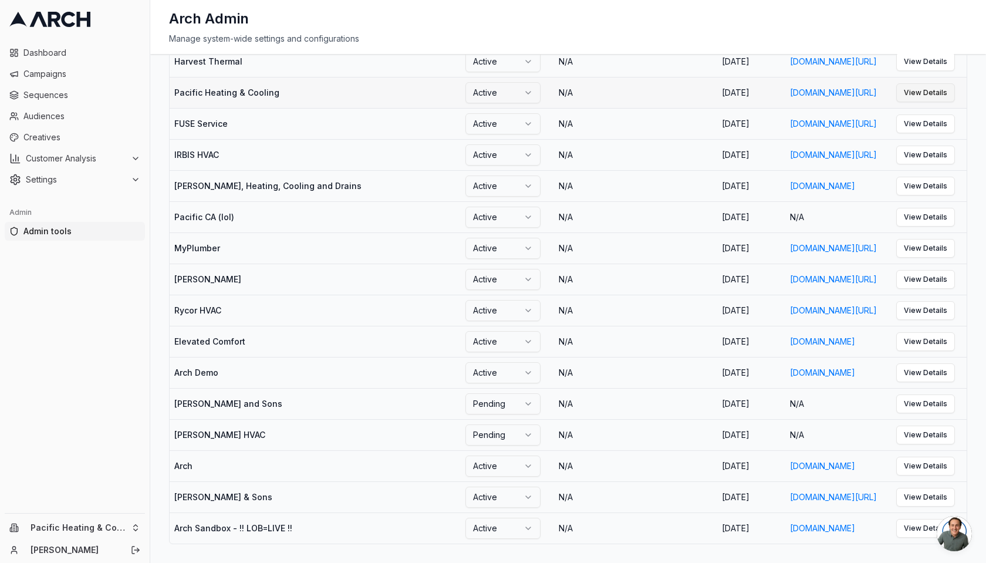
click at [947, 102] on link "View Details" at bounding box center [925, 92] width 59 height 19
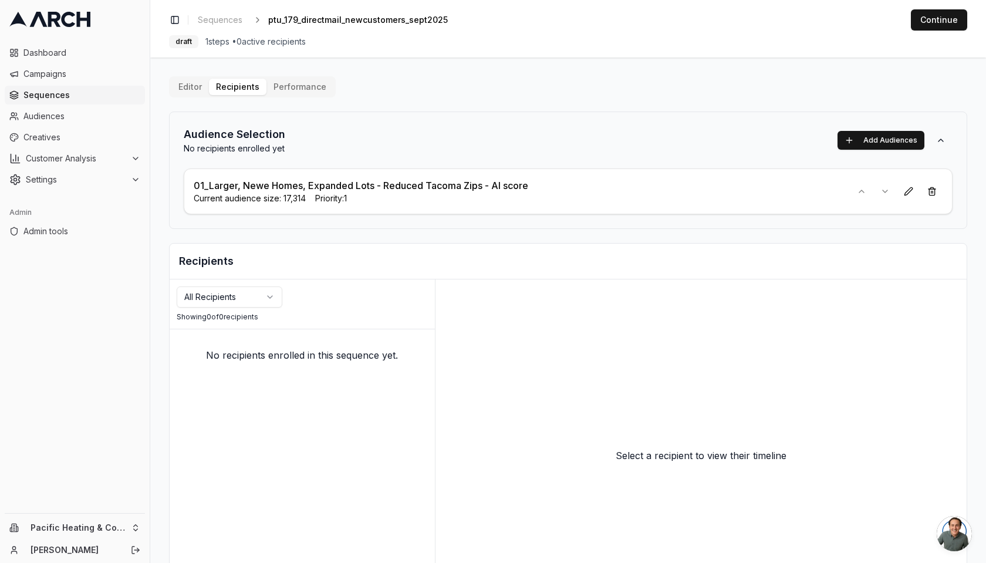
click at [582, 89] on div "Editor Recipients Performance Audience Selection No recipients enrolled yet Add…" at bounding box center [568, 354] width 798 height 556
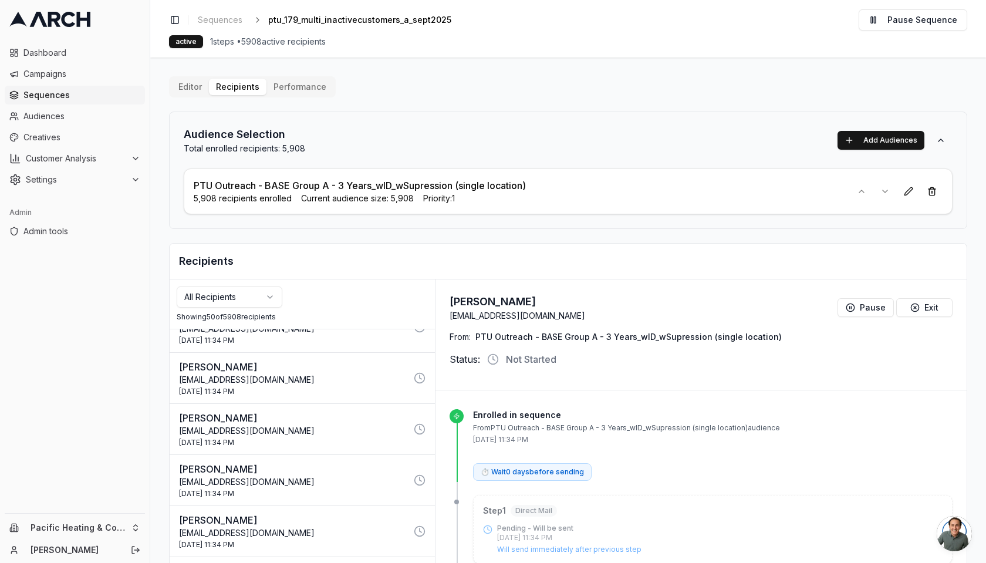
scroll to position [86, 0]
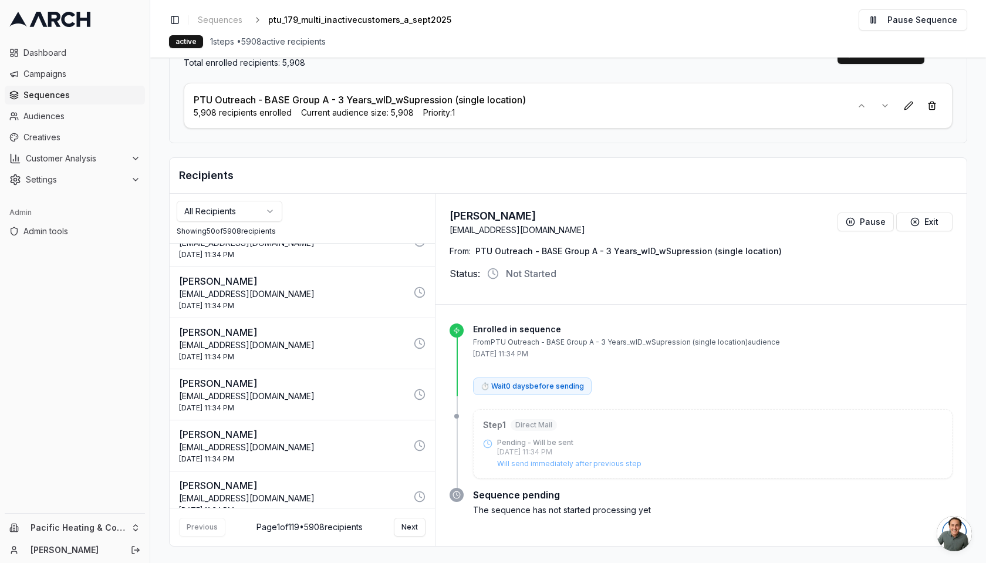
click at [347, 478] on p "[PERSON_NAME]" at bounding box center [293, 485] width 228 height 14
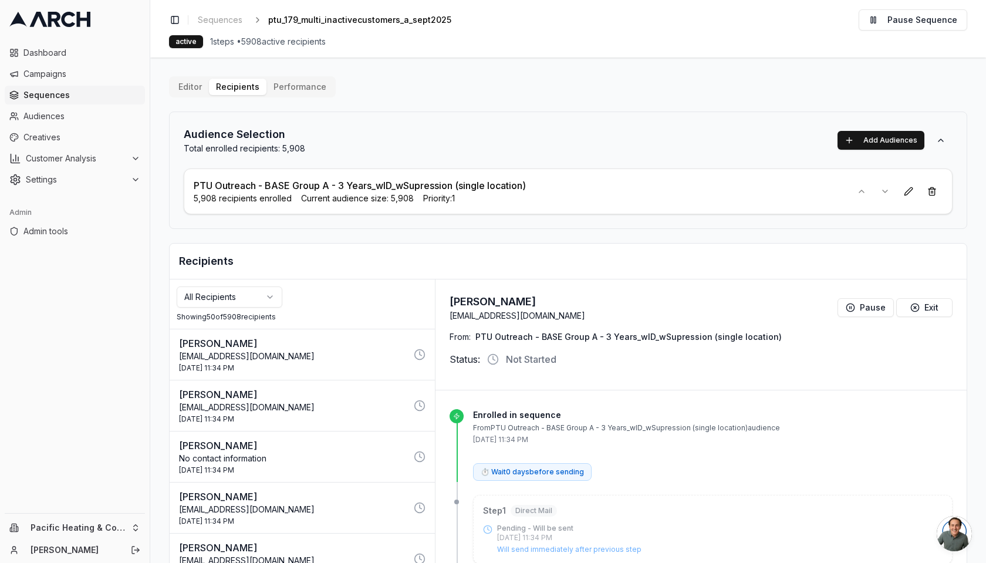
click at [373, 343] on p "Nate Kaiel" at bounding box center [293, 343] width 228 height 14
click at [202, 18] on span "Sequences" at bounding box center [220, 20] width 45 height 12
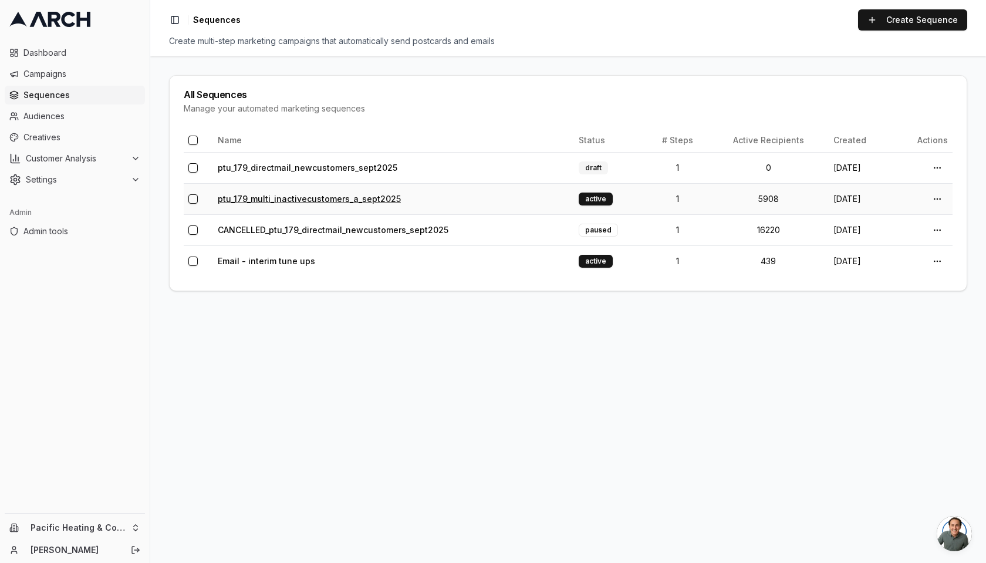
click at [337, 197] on link "ptu_179_multi_inactivecustomers_a_sept2025" at bounding box center [309, 199] width 183 height 10
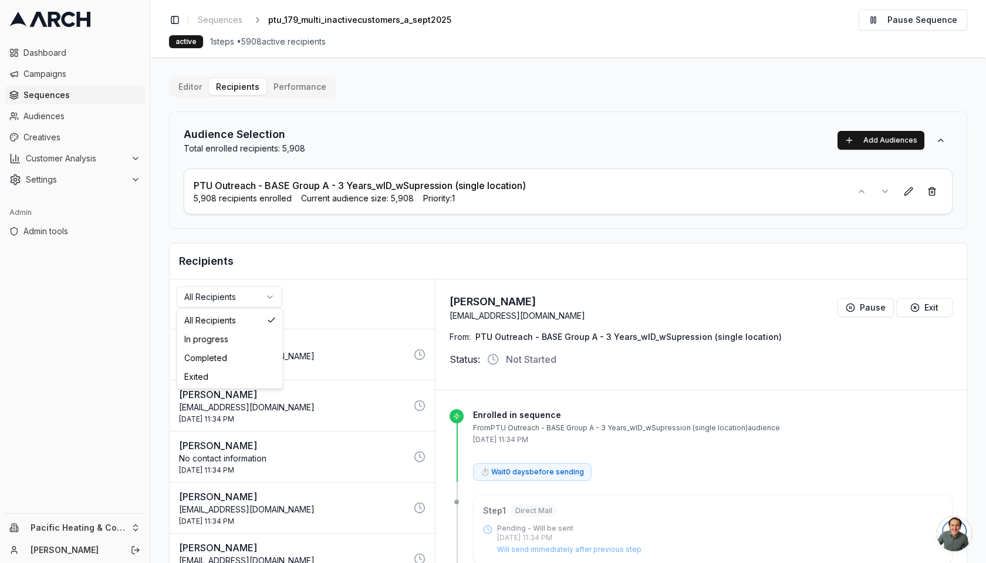
click at [260, 298] on html "Dashboard Campaigns Sequences Audiences Creatives Customer Analysis Settings Ad…" at bounding box center [493, 281] width 986 height 563
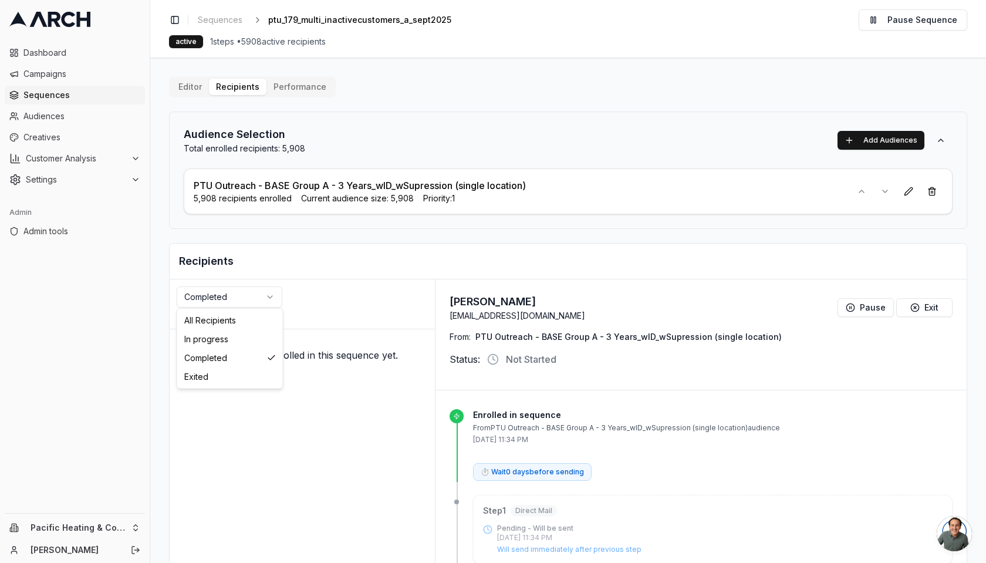
click at [255, 295] on html "Dashboard Campaigns Sequences Audiences Creatives Customer Analysis Settings Ad…" at bounding box center [493, 281] width 986 height 563
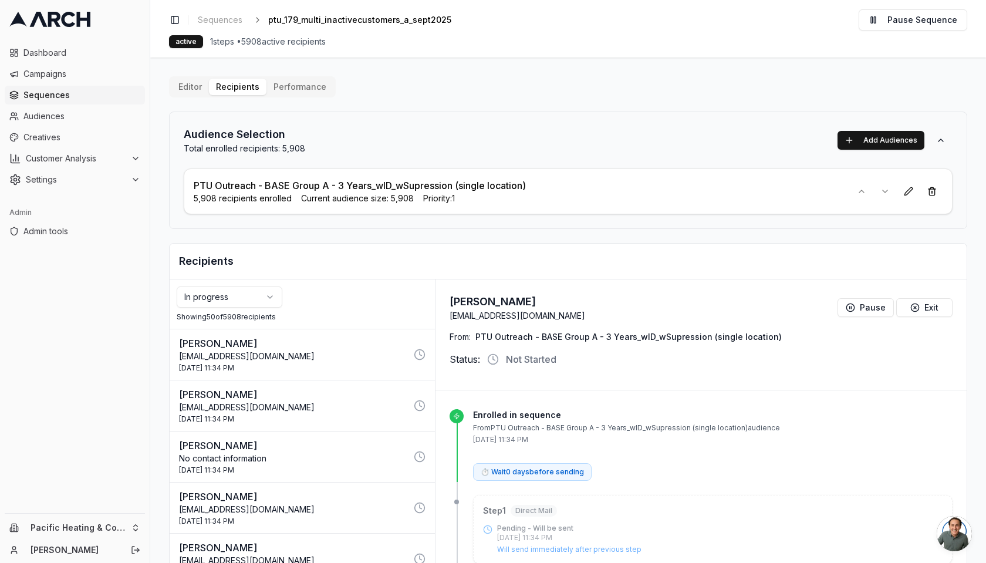
click at [231, 301] on html "Dashboard Campaigns Sequences Audiences Creatives Customer Analysis Settings Ad…" at bounding box center [493, 281] width 986 height 563
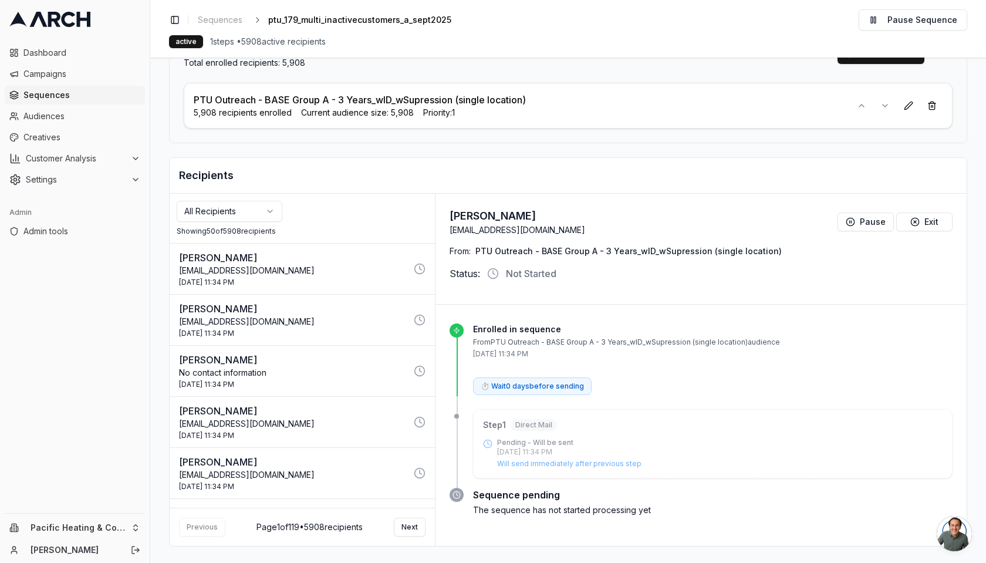
click at [402, 514] on div "Previous Page 1 of 119 • 5908 recipients Next" at bounding box center [302, 527] width 265 height 38
click at [402, 525] on button "Next" at bounding box center [410, 527] width 32 height 19
click at [330, 370] on p "ladyv1131@yahoo.com" at bounding box center [293, 373] width 228 height 12
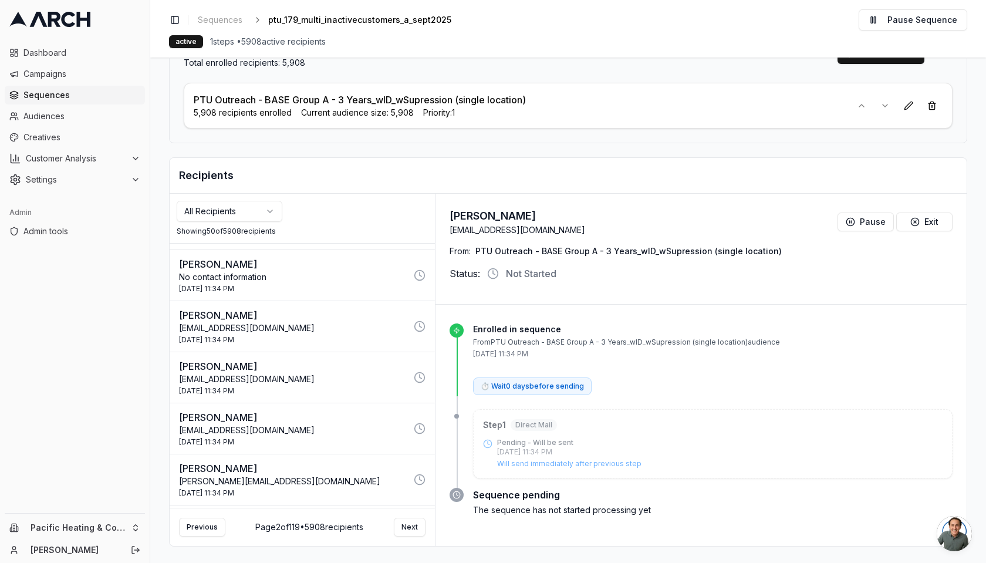
scroll to position [321, 0]
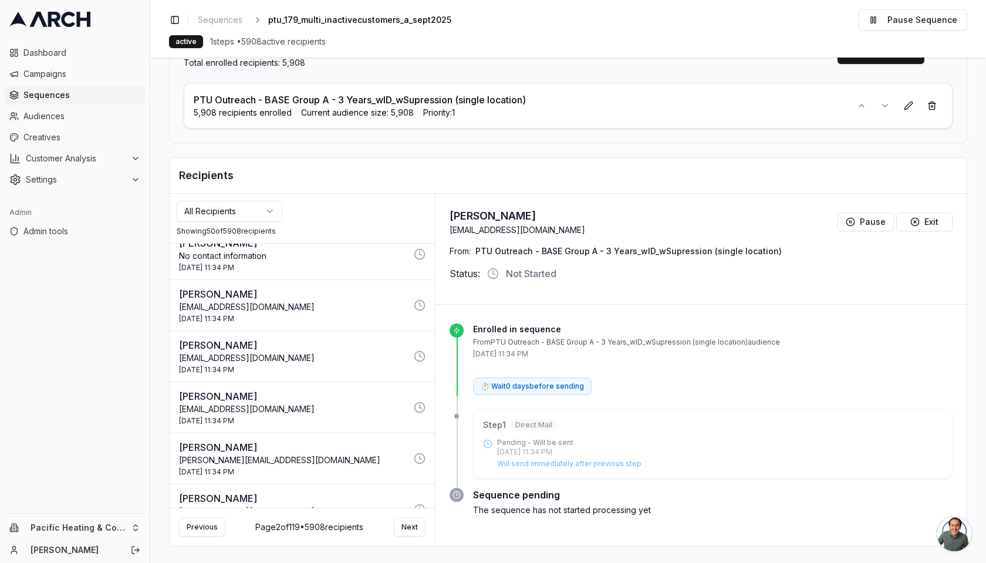
click at [320, 407] on p "[EMAIL_ADDRESS][DOMAIN_NAME]" at bounding box center [293, 409] width 228 height 12
click at [416, 527] on button "Next" at bounding box center [410, 527] width 32 height 19
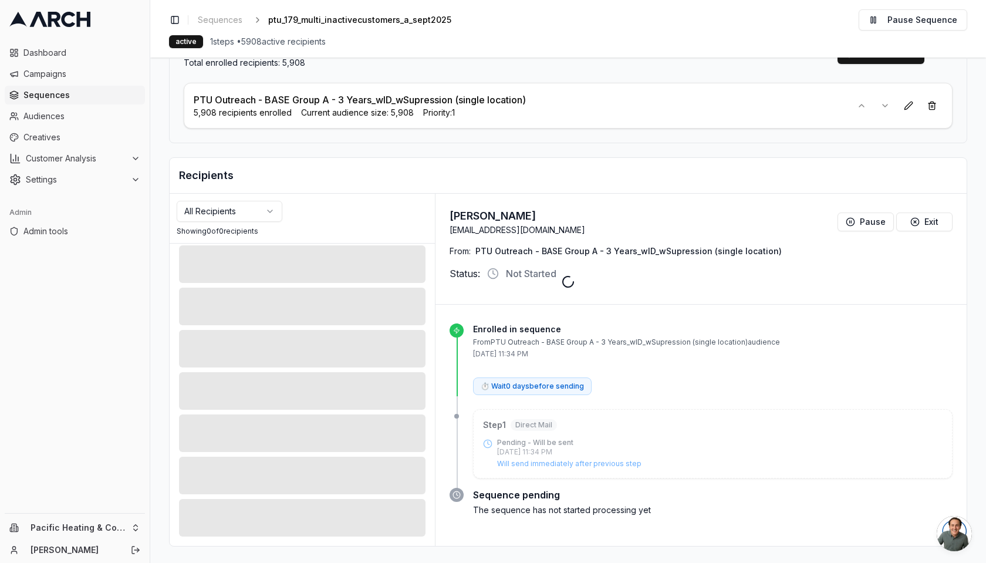
scroll to position [134, 0]
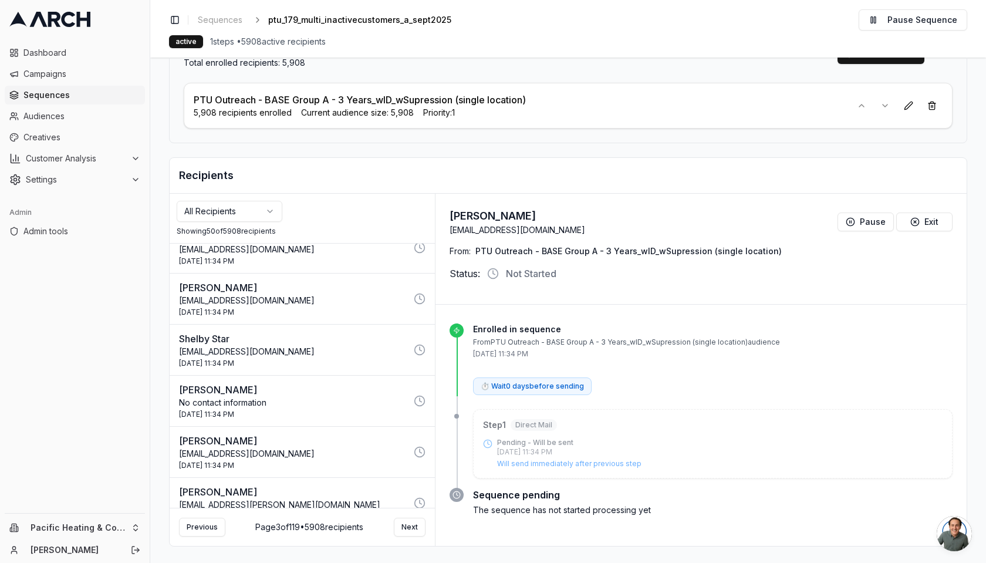
click at [363, 469] on button "Deborah McCoy debmccoy123@gmail.com 3 Oct 2025 - 11:34 PM" at bounding box center [302, 452] width 265 height 50
click at [624, 75] on div "Audience Selection Total enrolled recipients: 5,908 Add Audiences PTU Outreach …" at bounding box center [568, 84] width 798 height 117
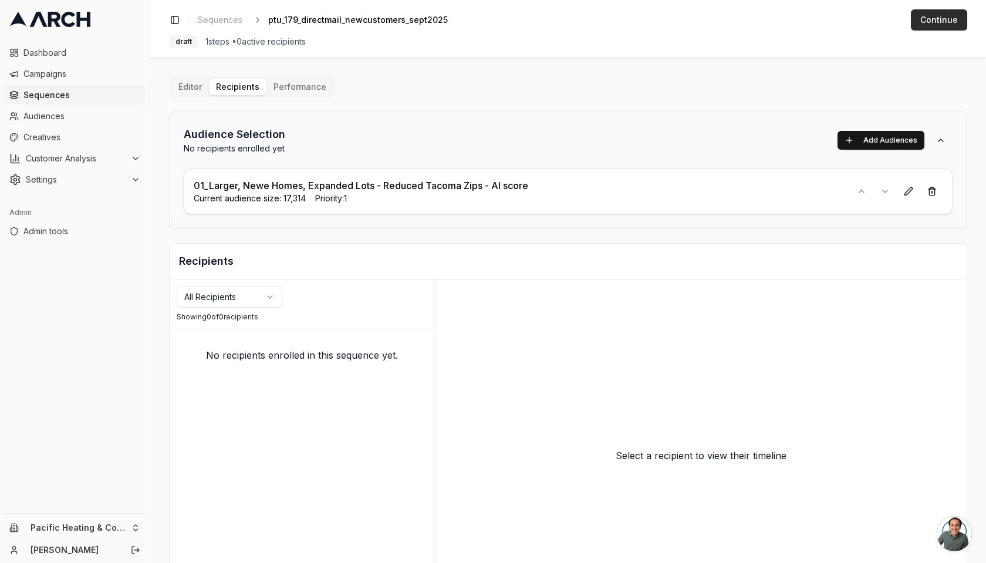
click at [936, 21] on button "Continue" at bounding box center [939, 19] width 56 height 21
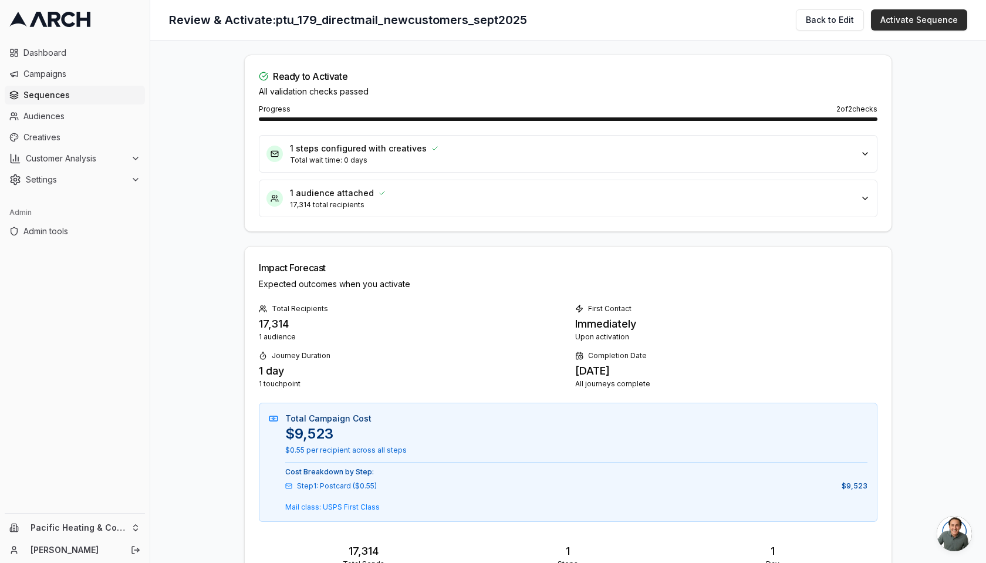
click at [909, 23] on button "Activate Sequence" at bounding box center [919, 19] width 96 height 21
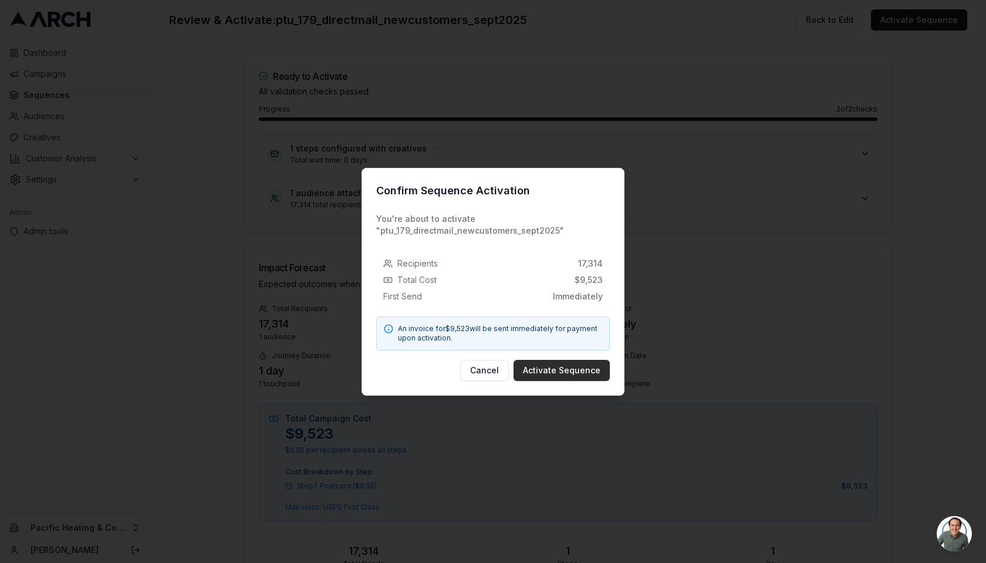
click at [576, 379] on button "Activate Sequence" at bounding box center [562, 370] width 96 height 21
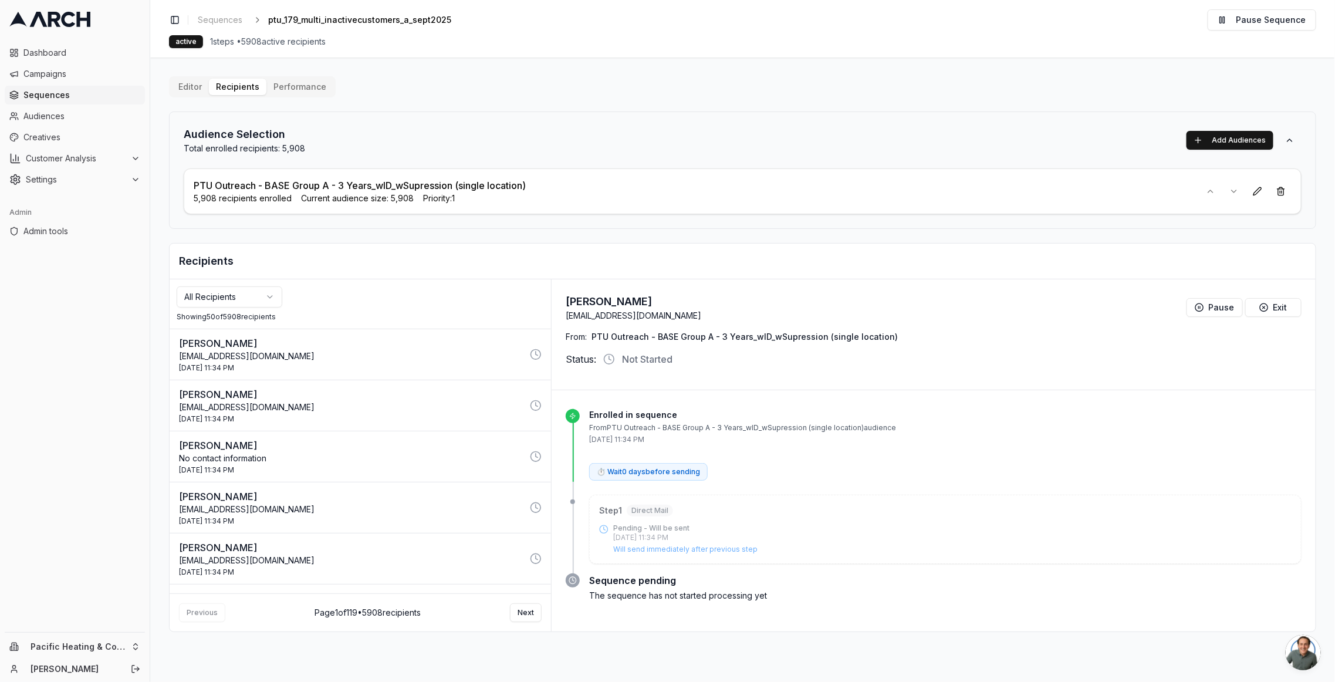
click at [568, 76] on div "Editor Recipients Performance Audience Selection Total enrolled recipients: 5,9…" at bounding box center [742, 354] width 1147 height 556
